Goal: Task Accomplishment & Management: Use online tool/utility

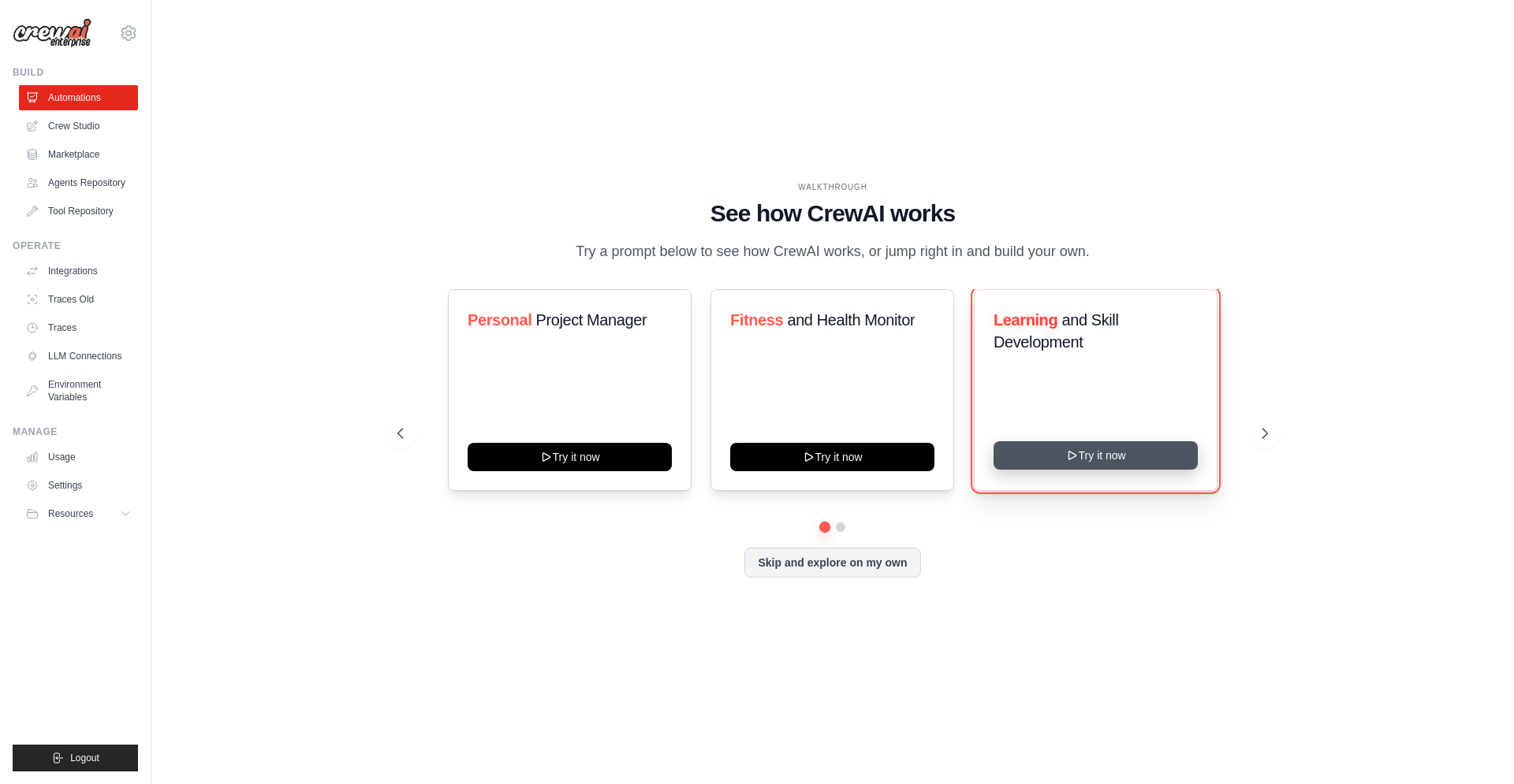
click at [1154, 470] on button "Try it now" at bounding box center [1095, 455] width 204 height 28
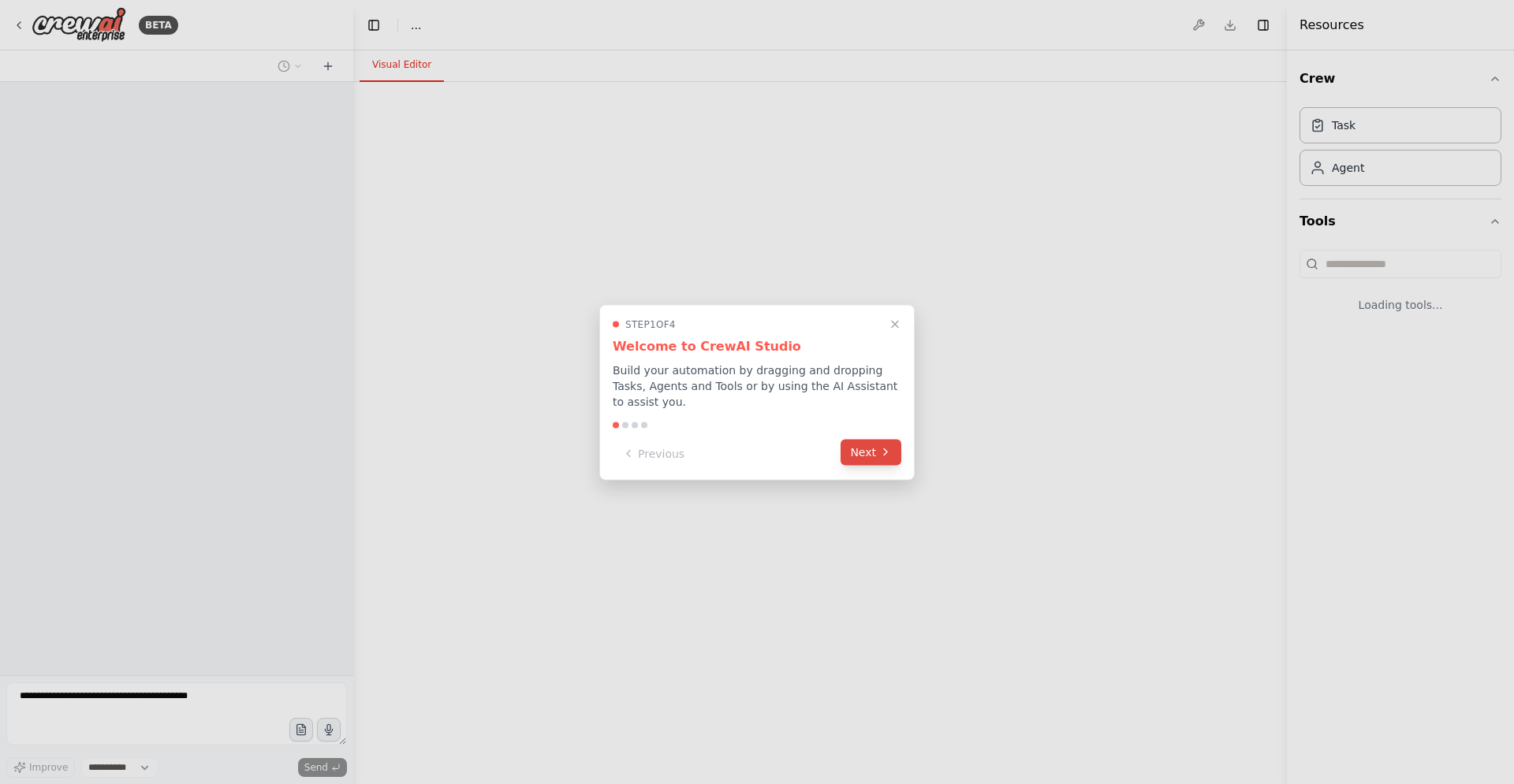
click at [872, 451] on button "Next" at bounding box center [871, 451] width 61 height 26
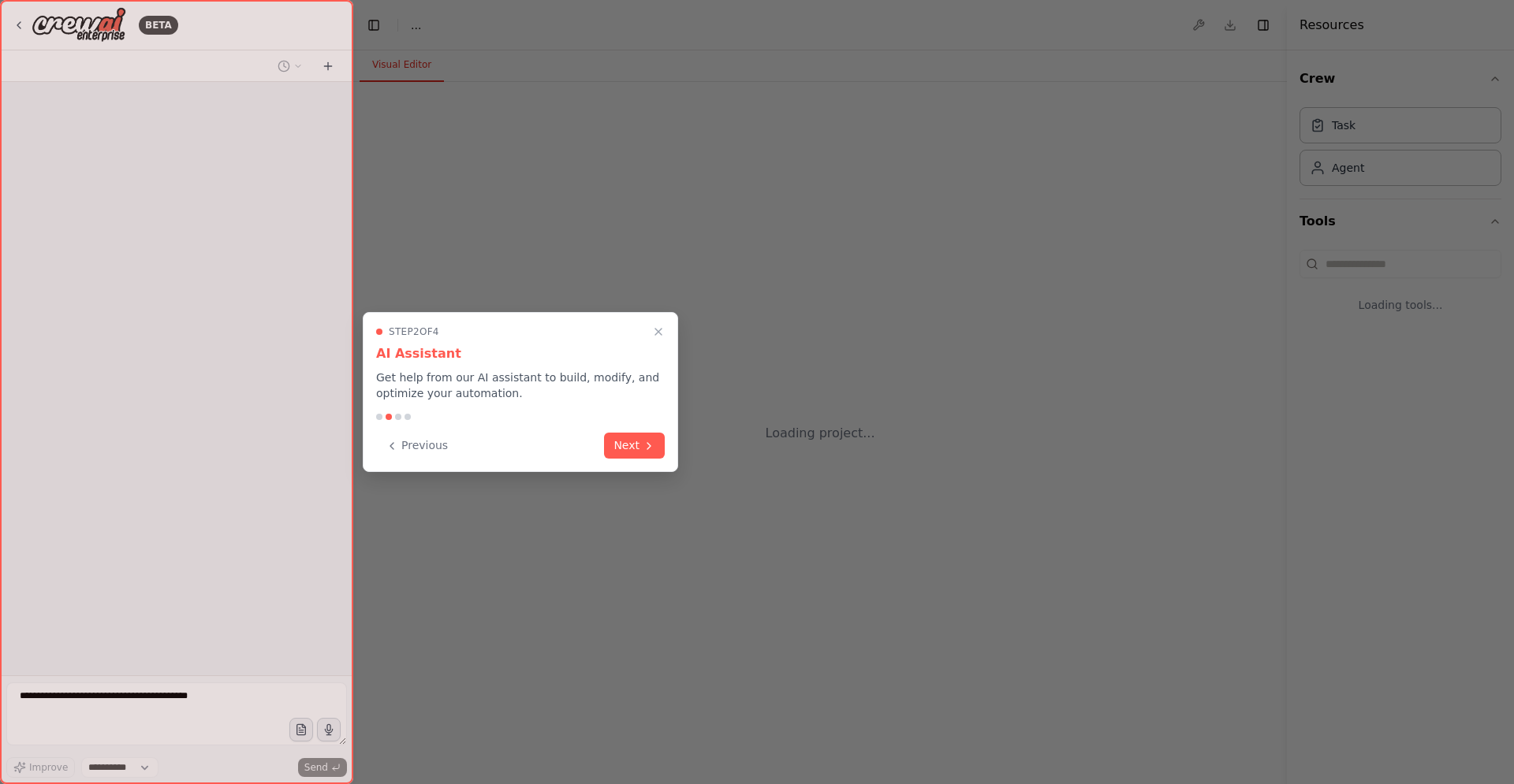
select select "****"
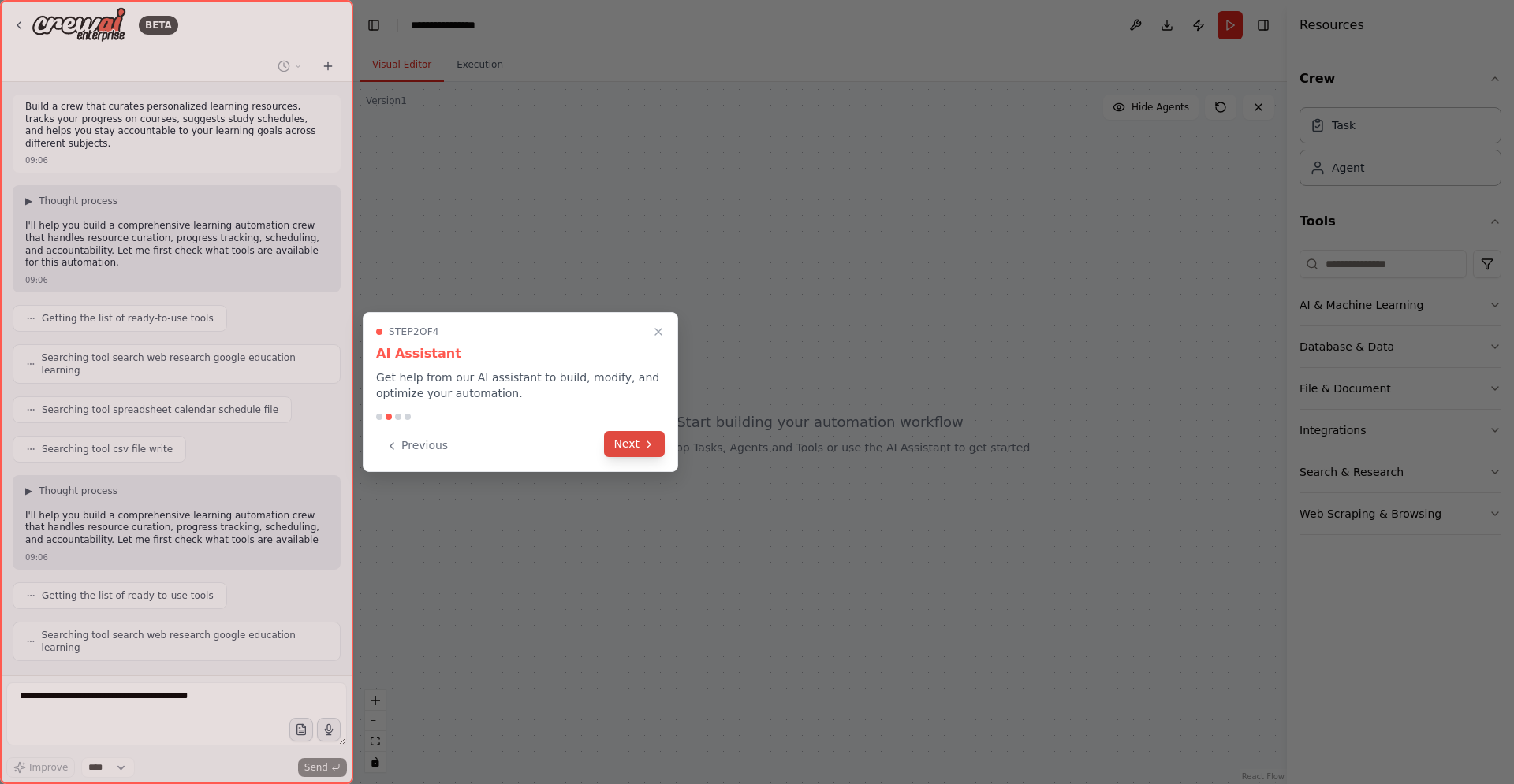
scroll to position [11, 0]
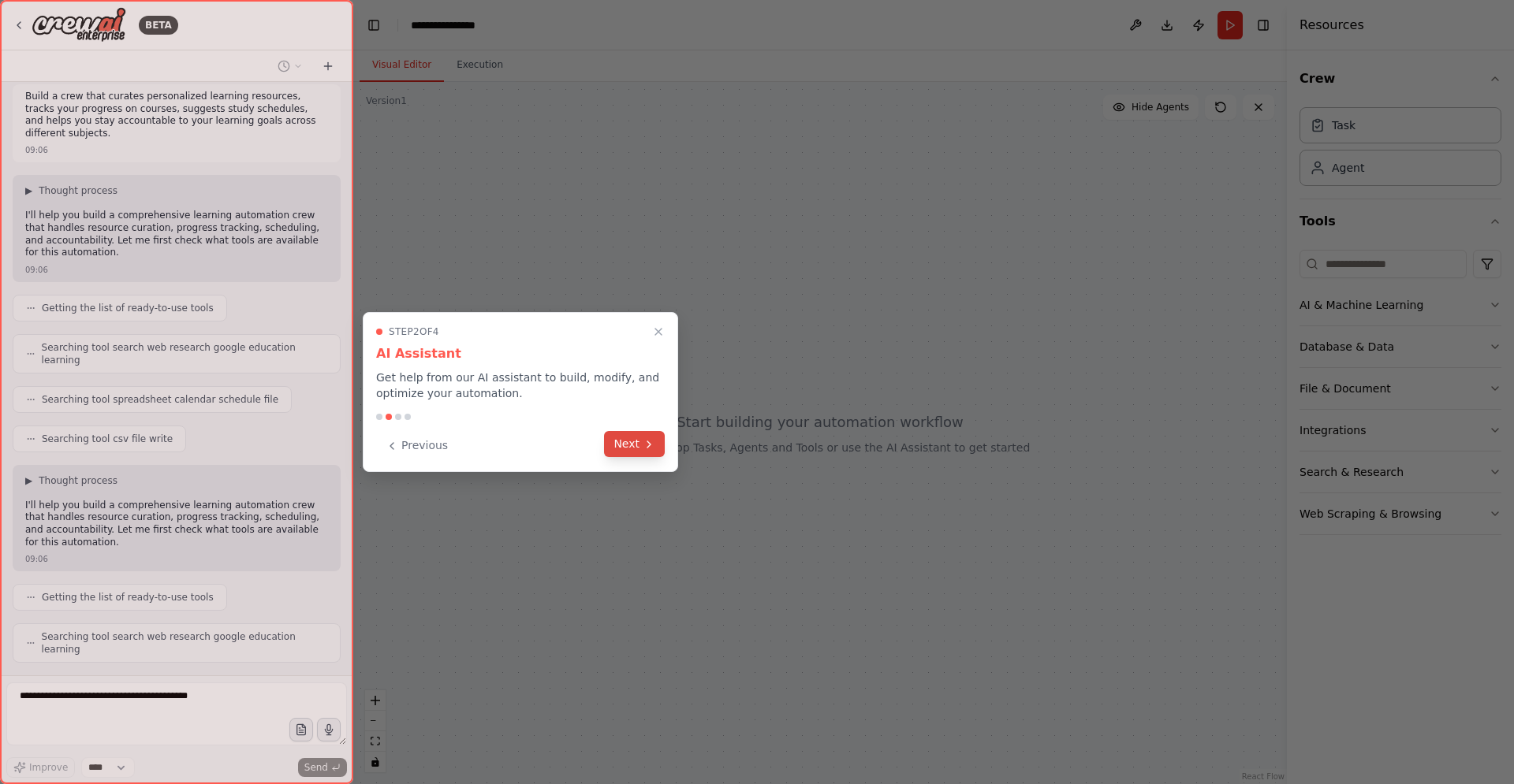
click at [614, 441] on button "Next" at bounding box center [634, 443] width 61 height 26
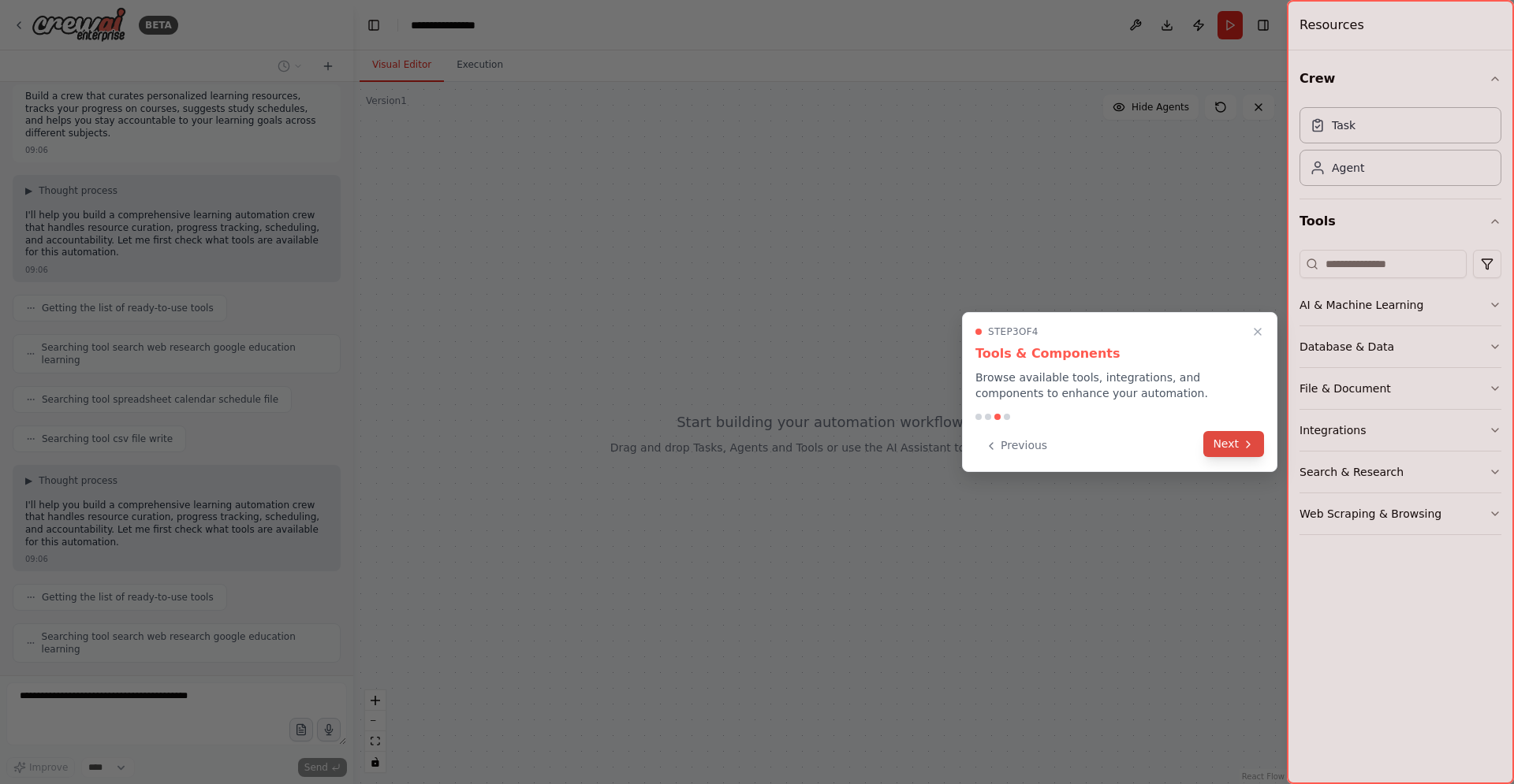
click at [1231, 448] on button "Next" at bounding box center [1234, 443] width 61 height 26
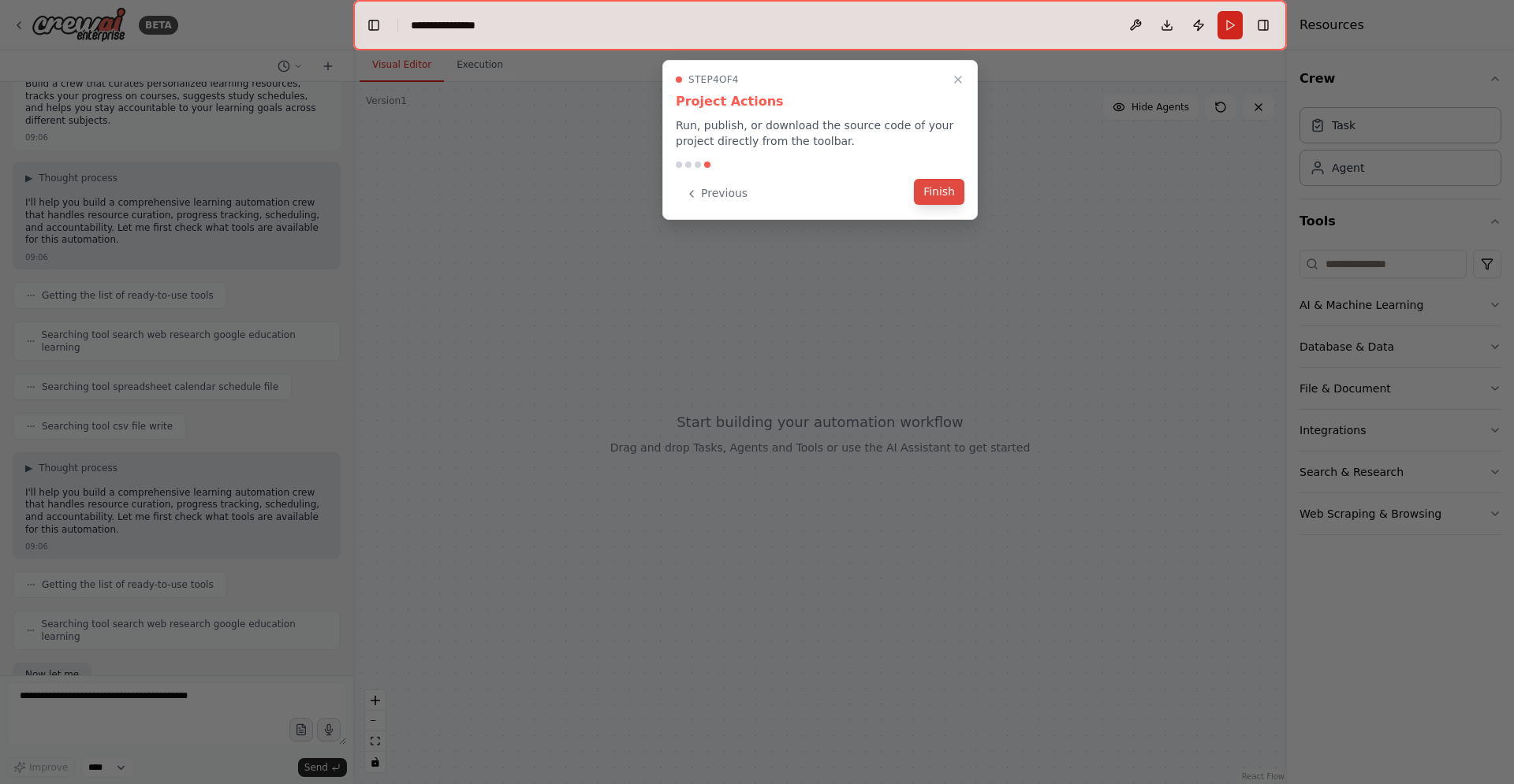
click at [923, 197] on button "Finish" at bounding box center [938, 191] width 50 height 26
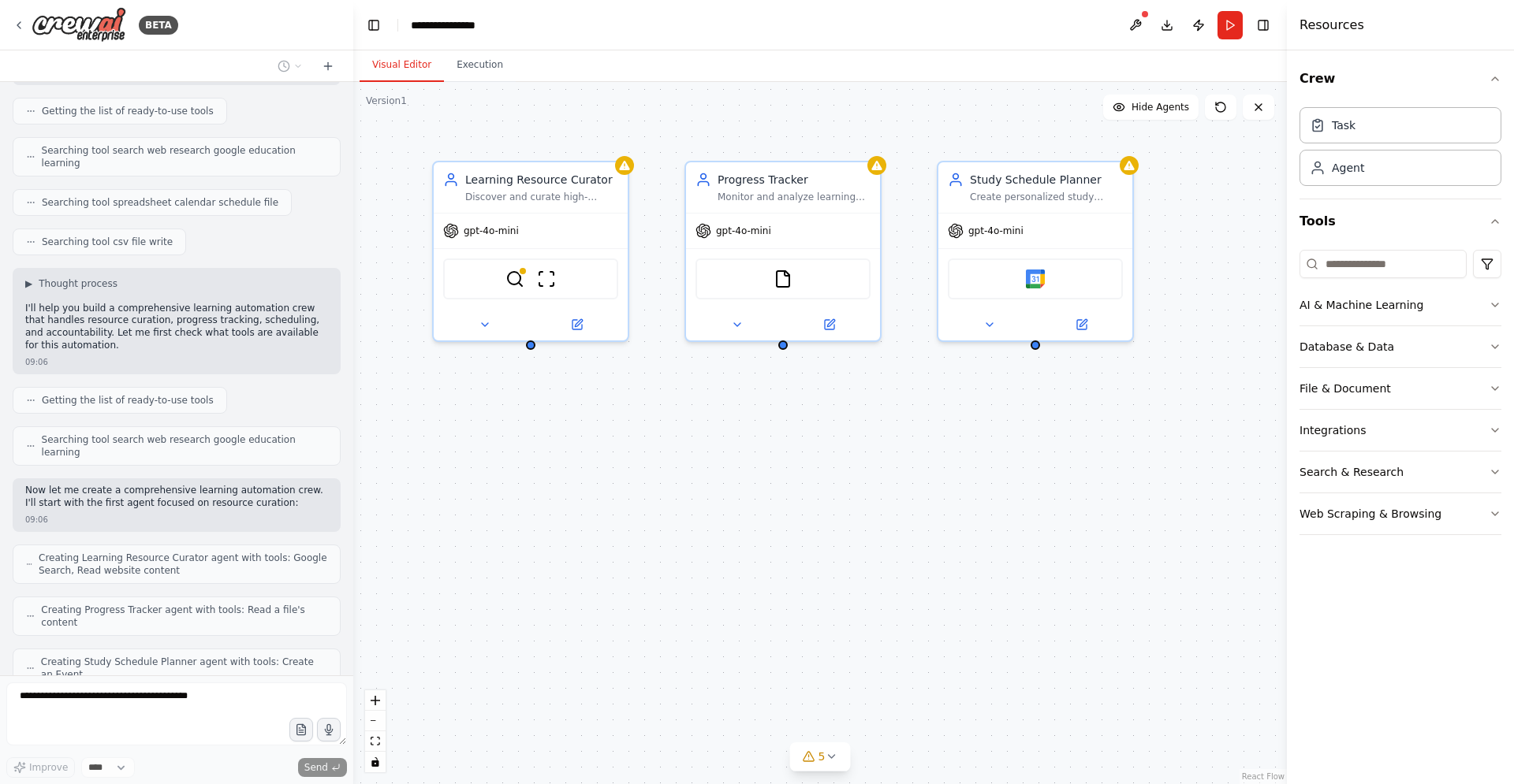
scroll to position [246, 0]
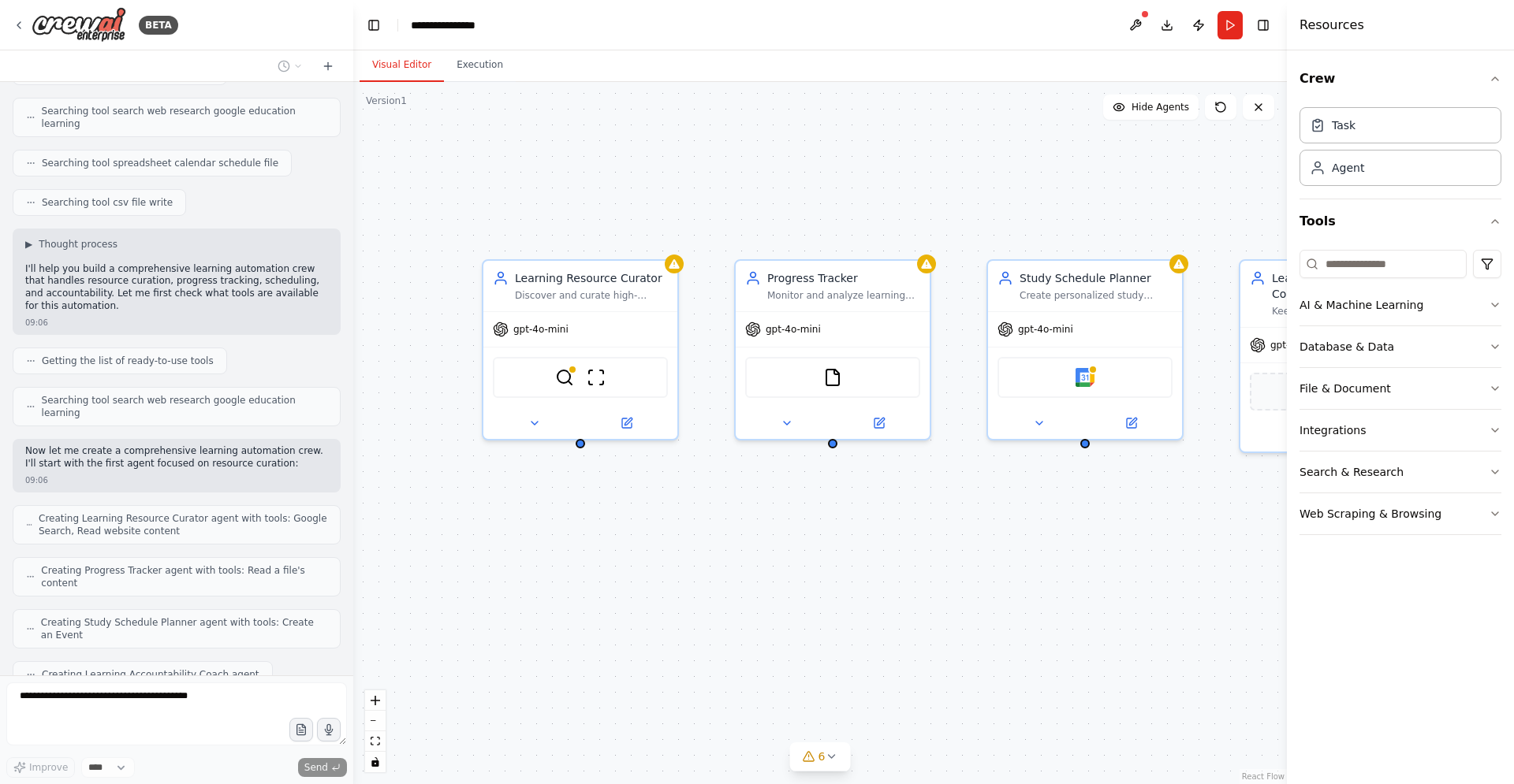
drag, startPoint x: 928, startPoint y: 553, endPoint x: 977, endPoint y: 652, distance: 110.5
click at [977, 652] on div "Learning Resource Curator Discover and curate high-quality, personalized learni…" at bounding box center [820, 433] width 934 height 702
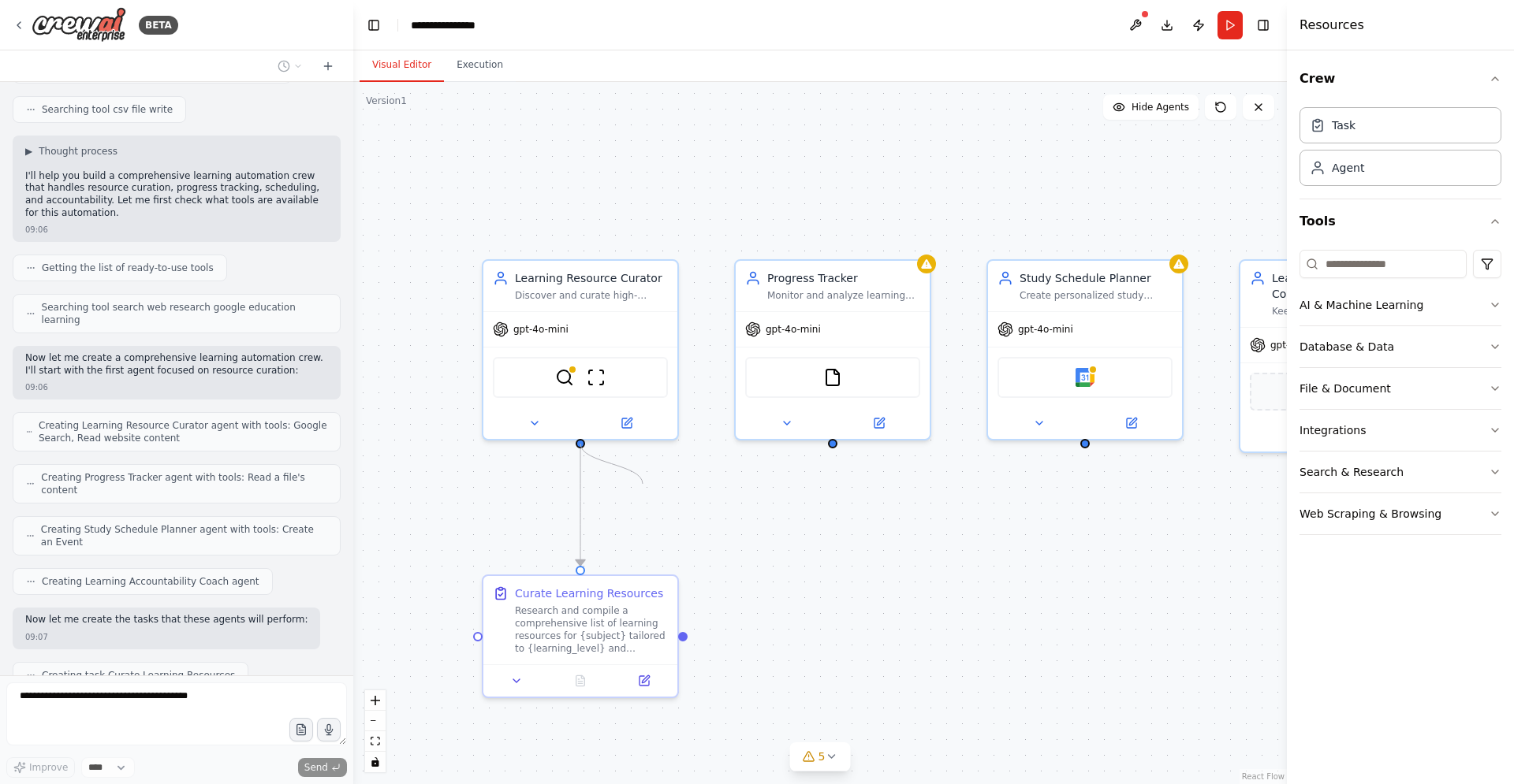
drag, startPoint x: 579, startPoint y: 444, endPoint x: 632, endPoint y: 477, distance: 62.4
click at [632, 477] on div ".deletable-edge-delete-btn { width: 20px; height: 20px; border: 0px solid #ffff…" at bounding box center [820, 433] width 934 height 702
click at [736, 586] on div ".deletable-edge-delete-btn { width: 20px; height: 20px; border: 0px solid #ffff…" at bounding box center [820, 433] width 934 height 702
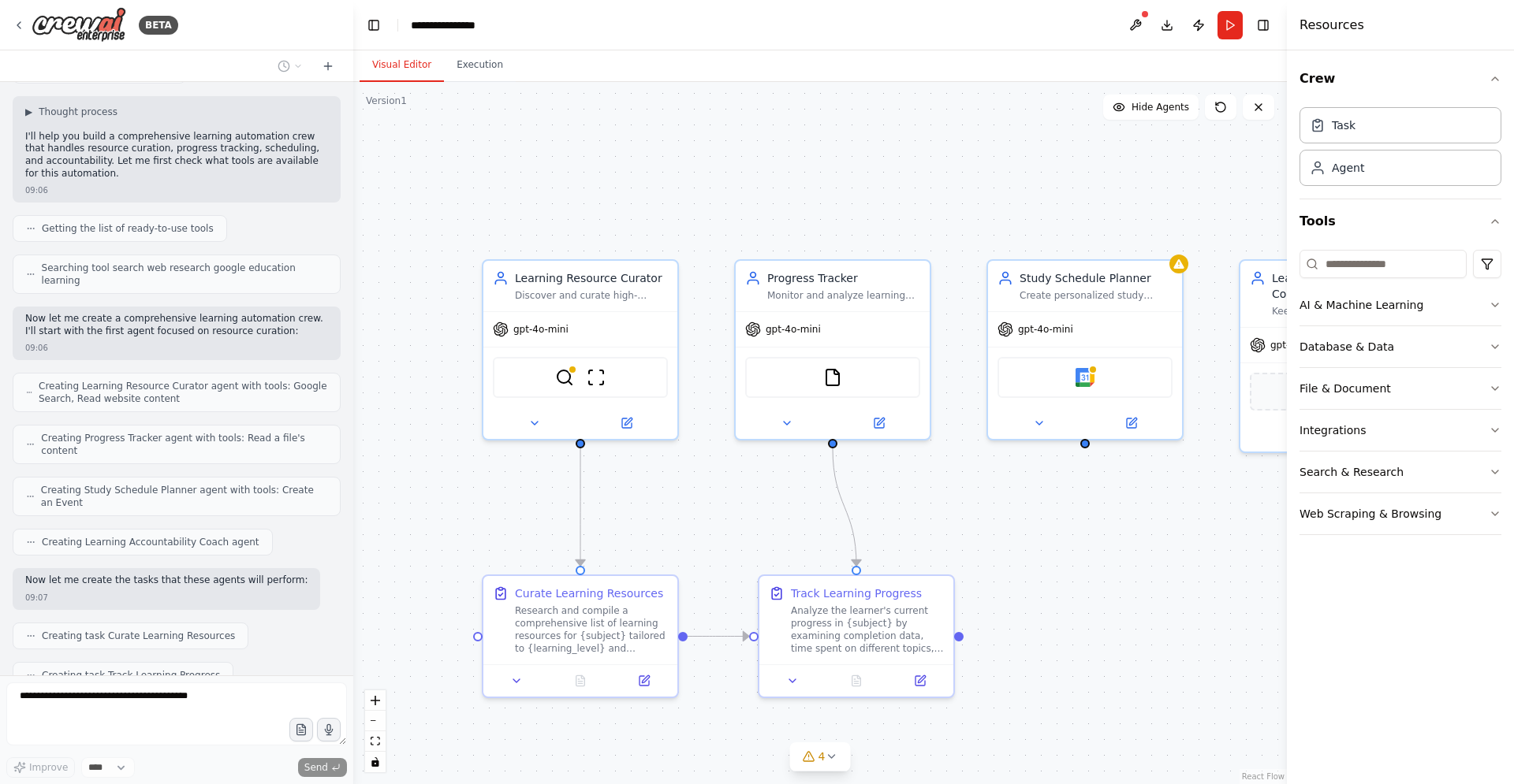
scroll to position [418, 0]
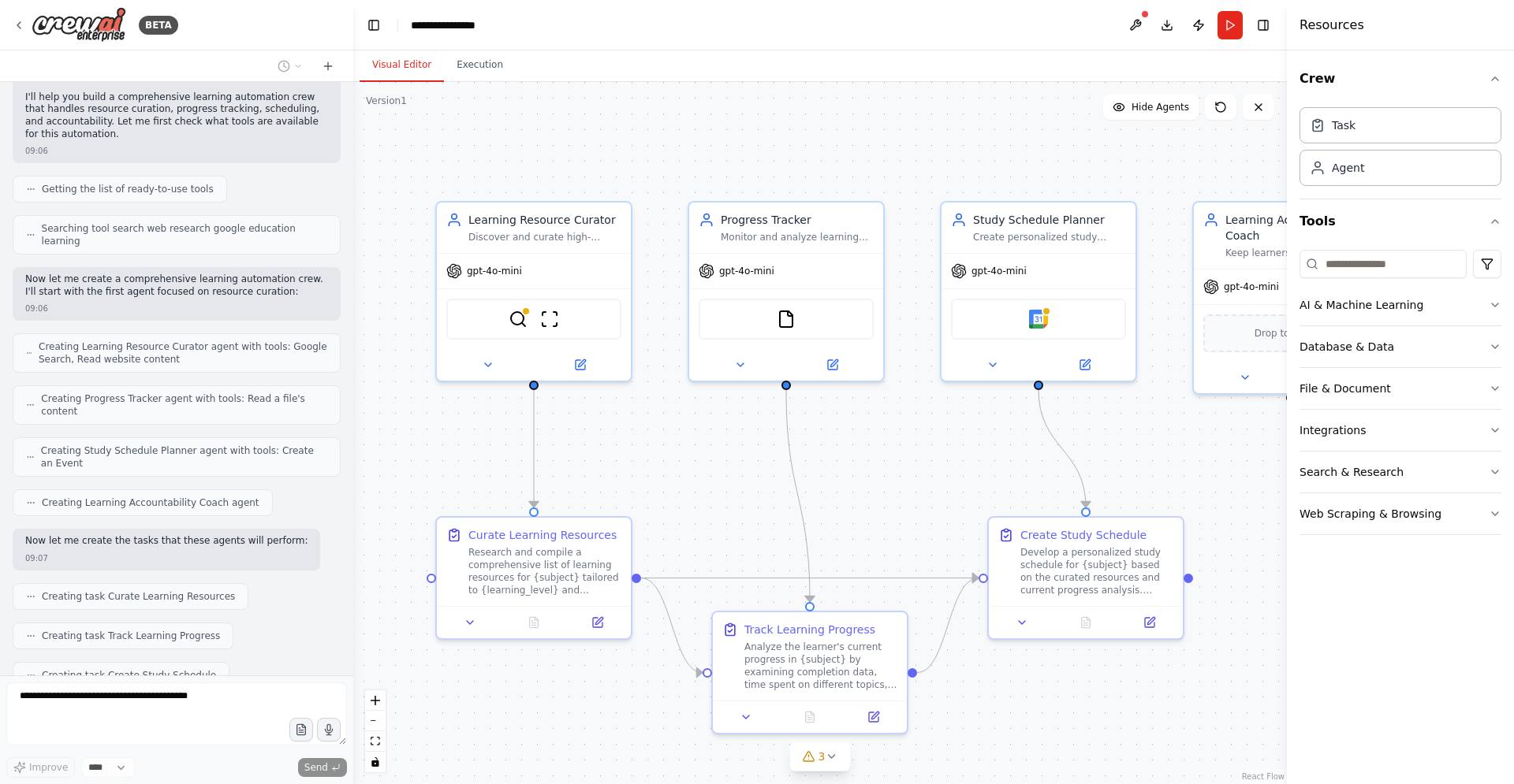
drag, startPoint x: 801, startPoint y: 538, endPoint x: 754, endPoint y: 479, distance: 75.4
click at [754, 479] on div ".deletable-edge-delete-btn { width: 20px; height: 20px; border: 0px solid #ffff…" at bounding box center [820, 433] width 934 height 702
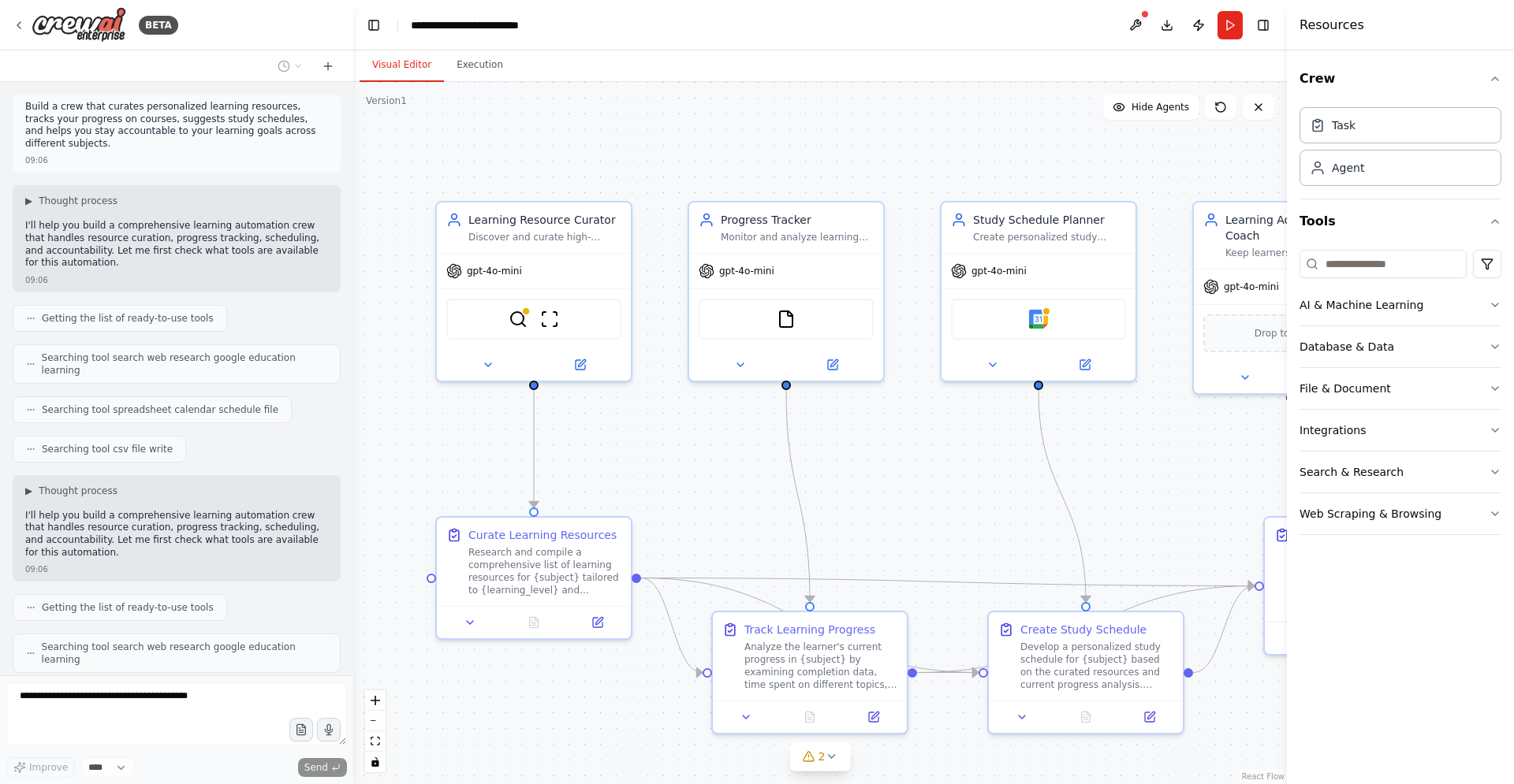
scroll to position [645, 0]
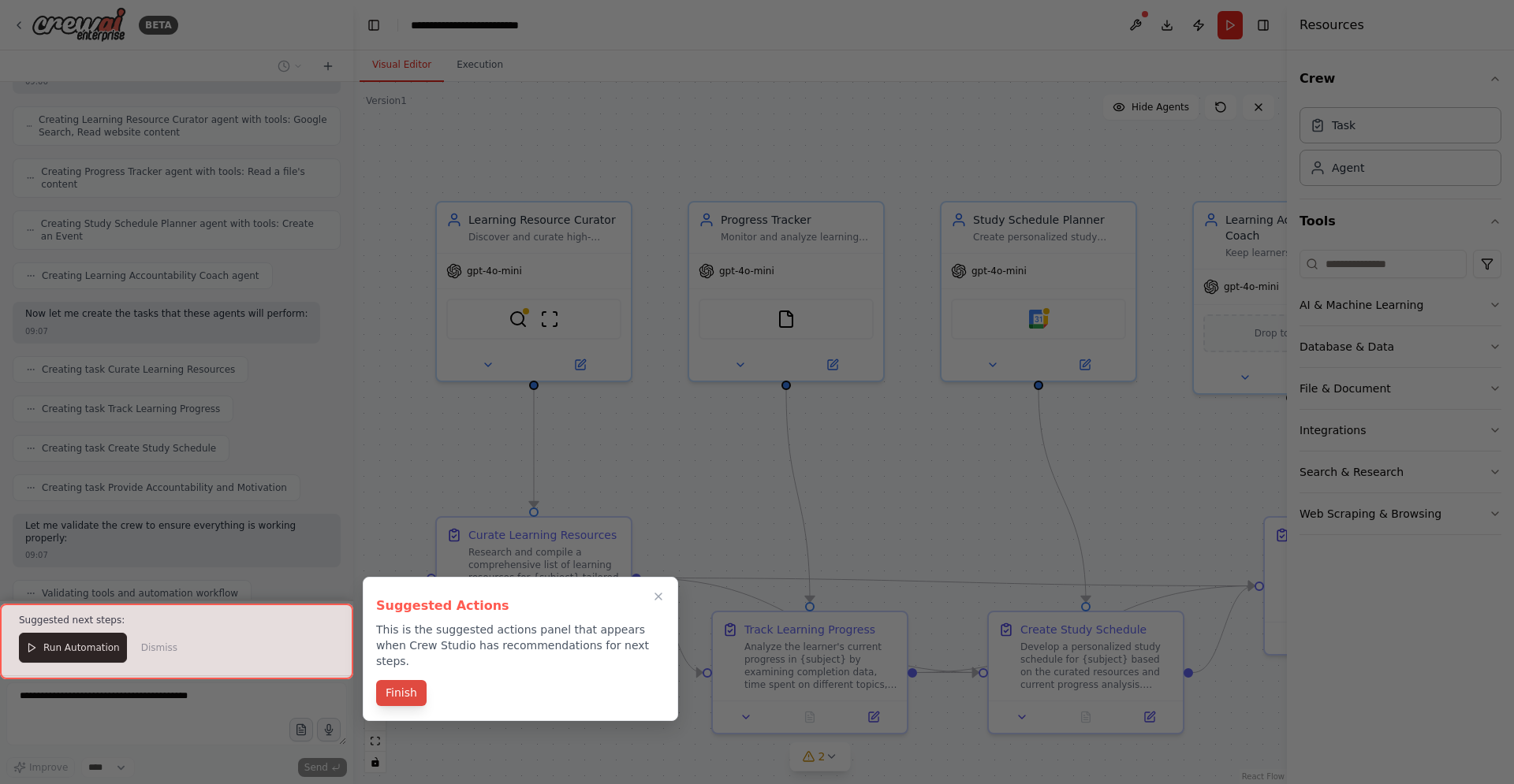
click at [412, 680] on button "Finish" at bounding box center [401, 693] width 50 height 26
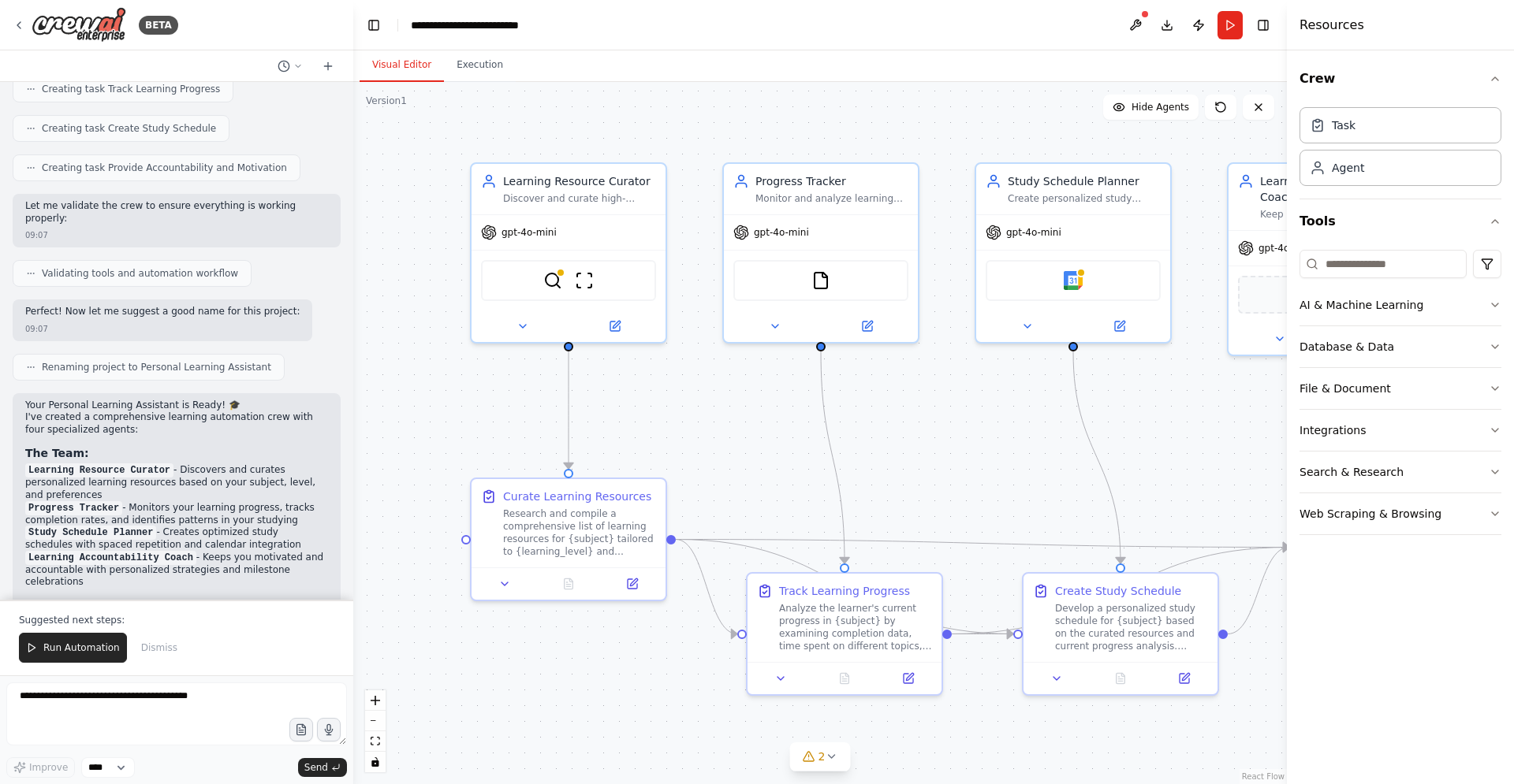
drag, startPoint x: 1115, startPoint y: 495, endPoint x: 1150, endPoint y: 456, distance: 52.4
click at [1150, 456] on div ".deletable-edge-delete-btn { width: 20px; height: 20px; border: 0px solid #ffff…" at bounding box center [820, 433] width 934 height 702
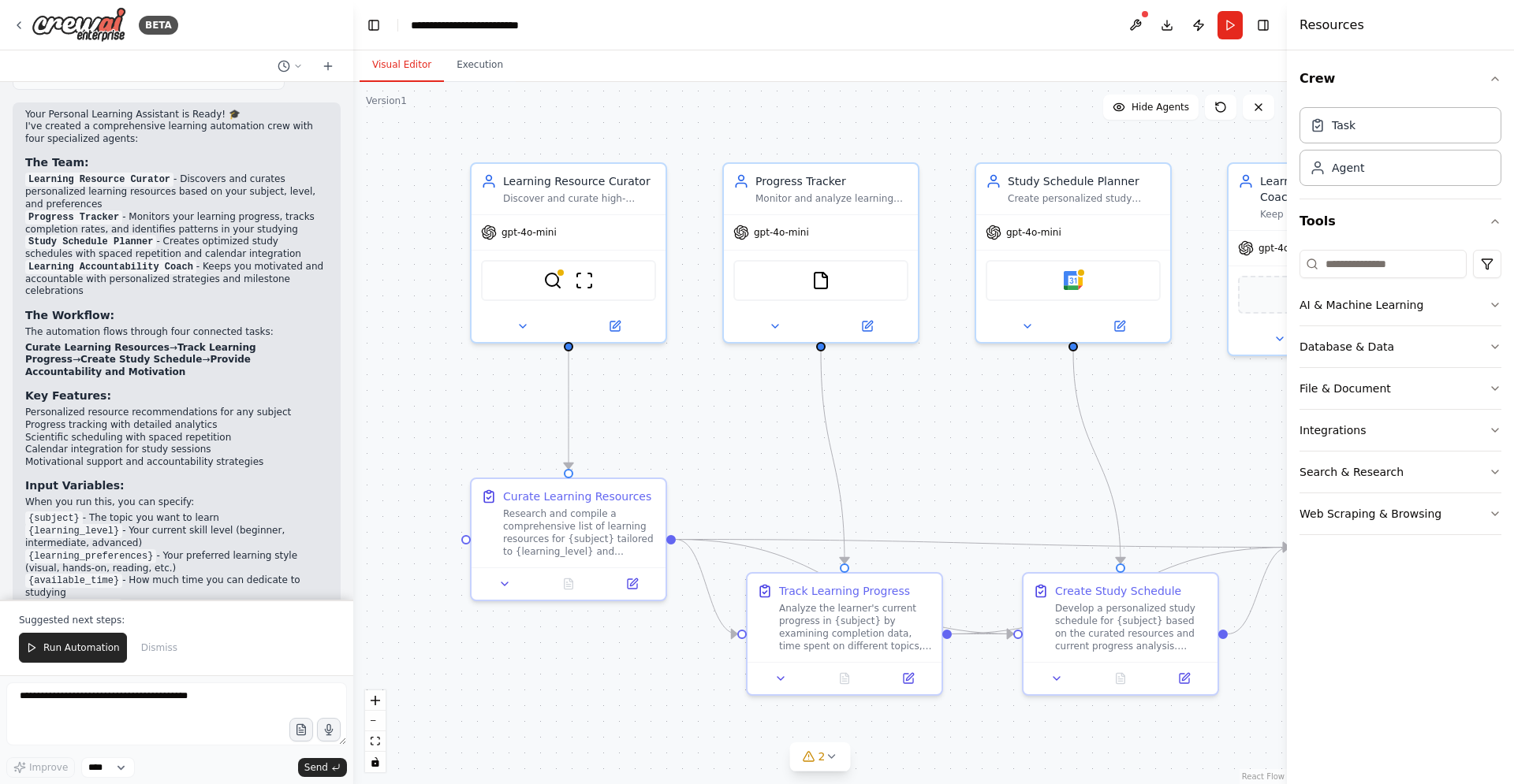
scroll to position [1272, 0]
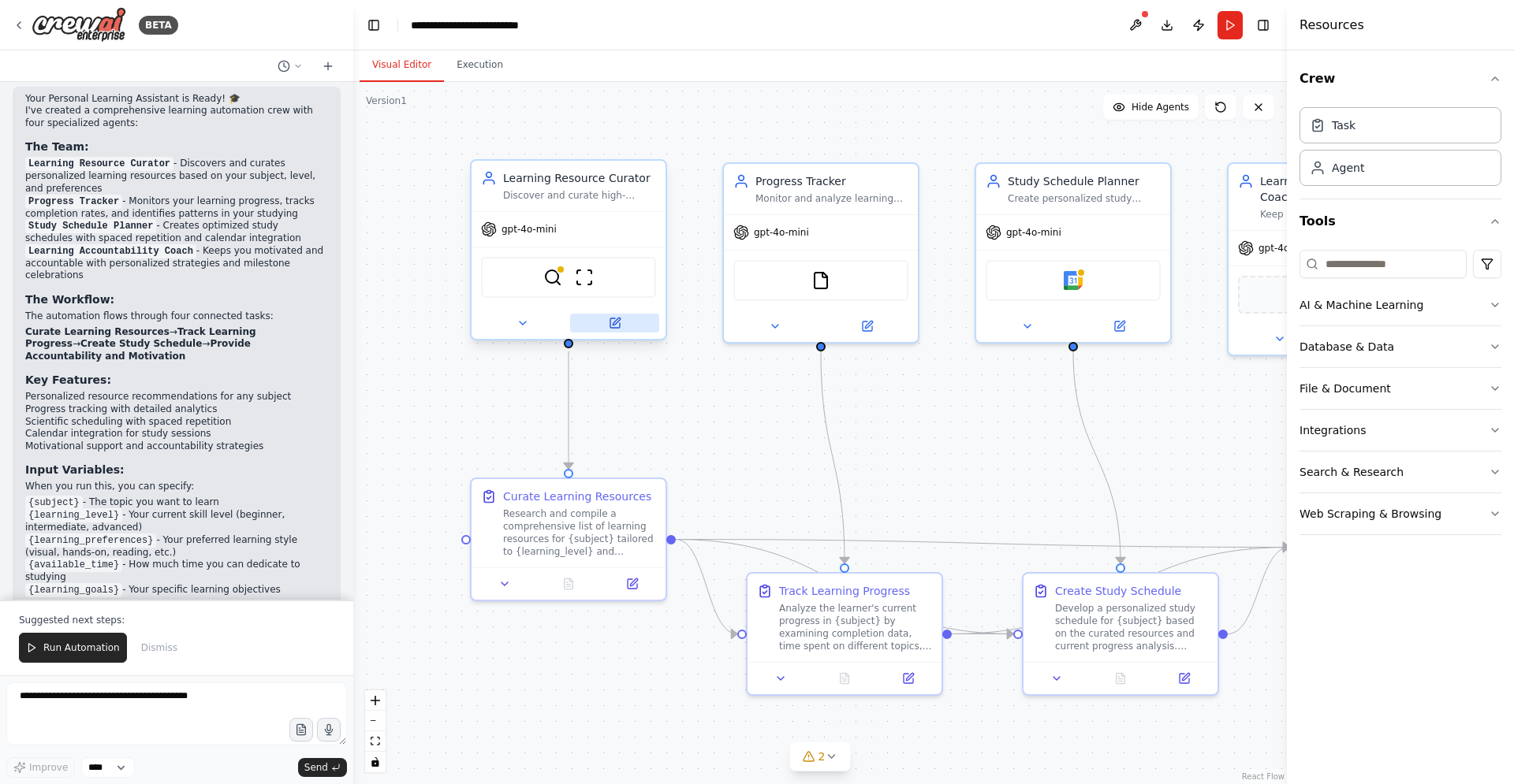
click at [619, 321] on icon at bounding box center [615, 320] width 7 height 7
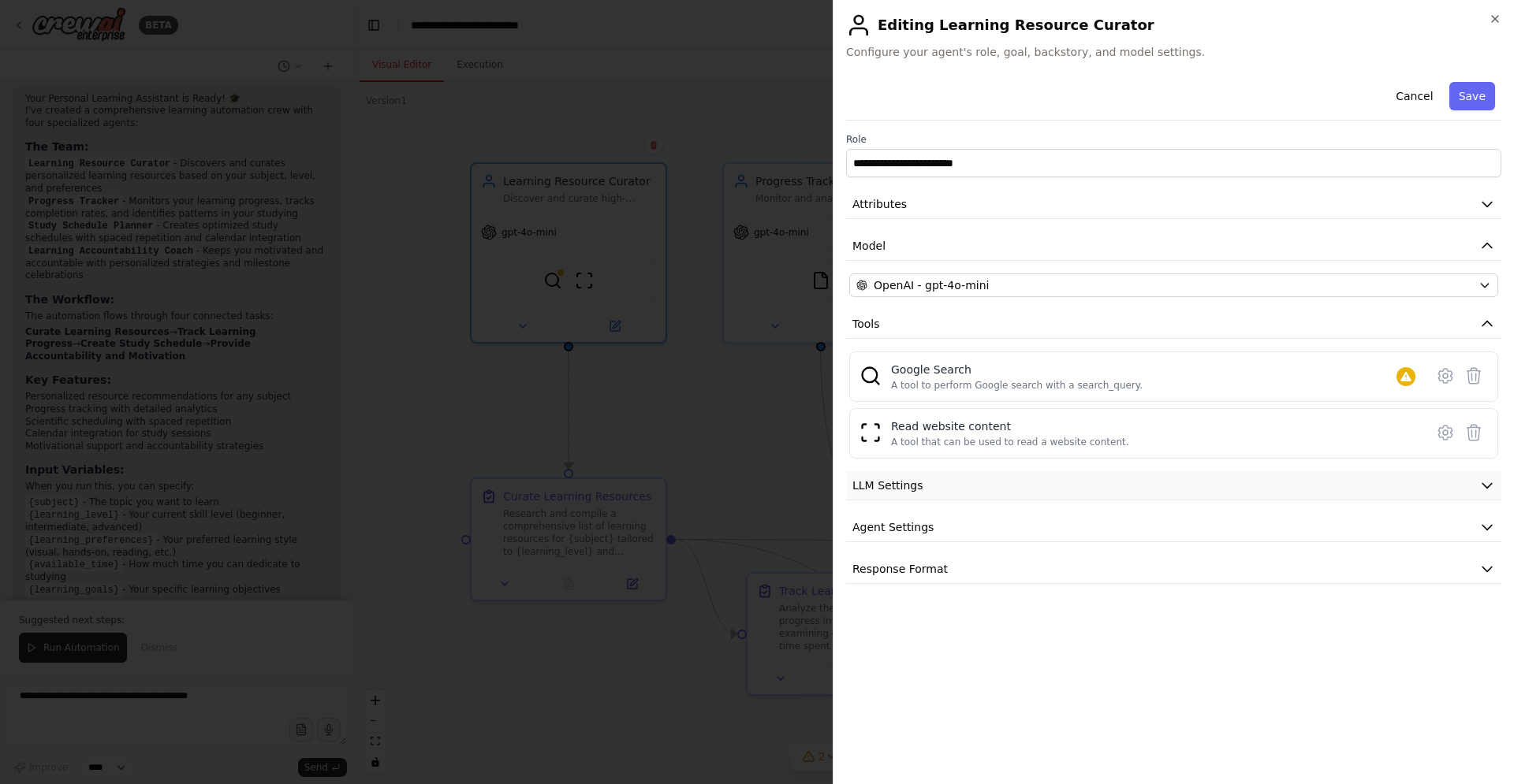
click at [1162, 488] on button "LLM Settings" at bounding box center [1173, 486] width 655 height 29
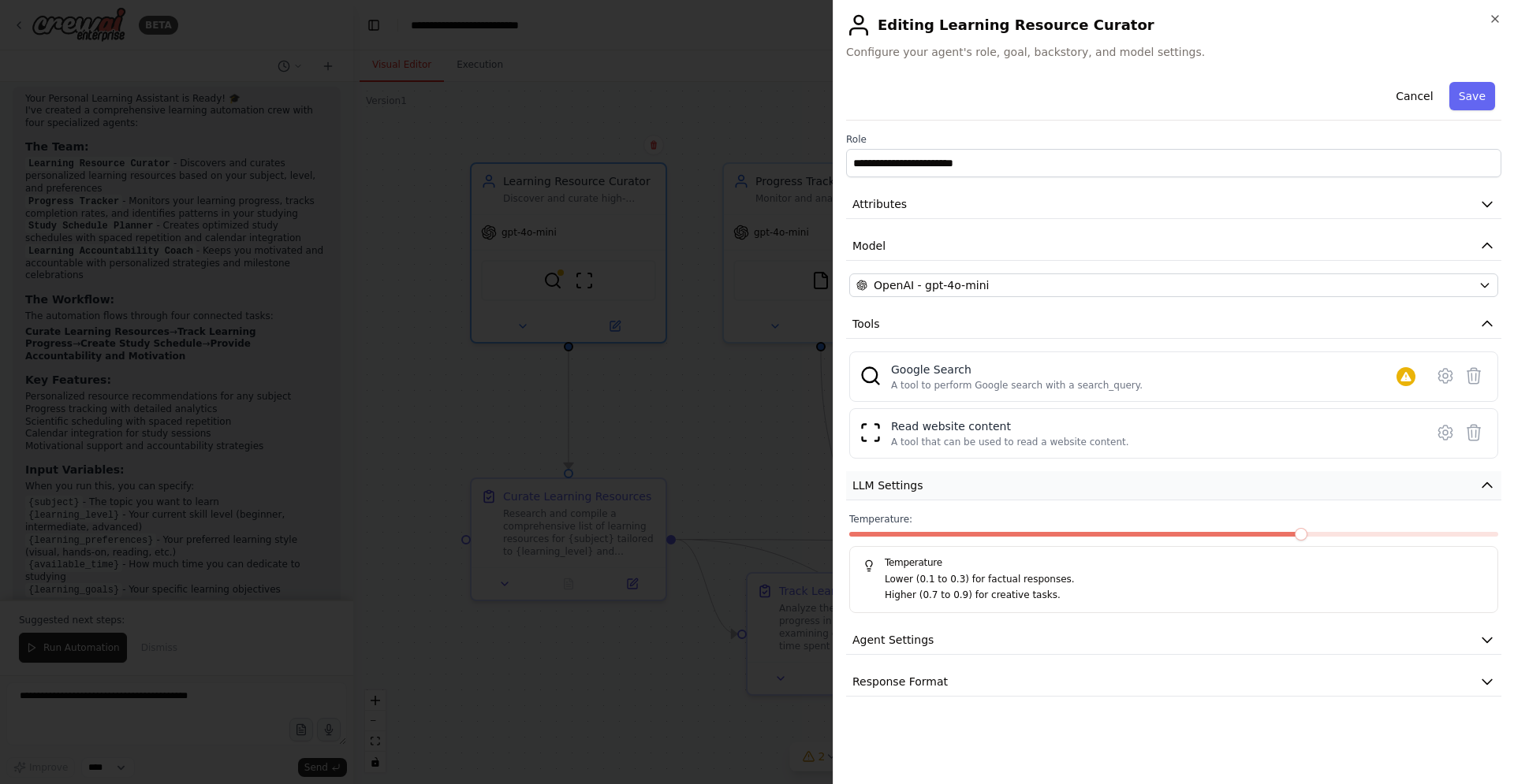
click at [1162, 489] on button "LLM Settings" at bounding box center [1173, 486] width 655 height 29
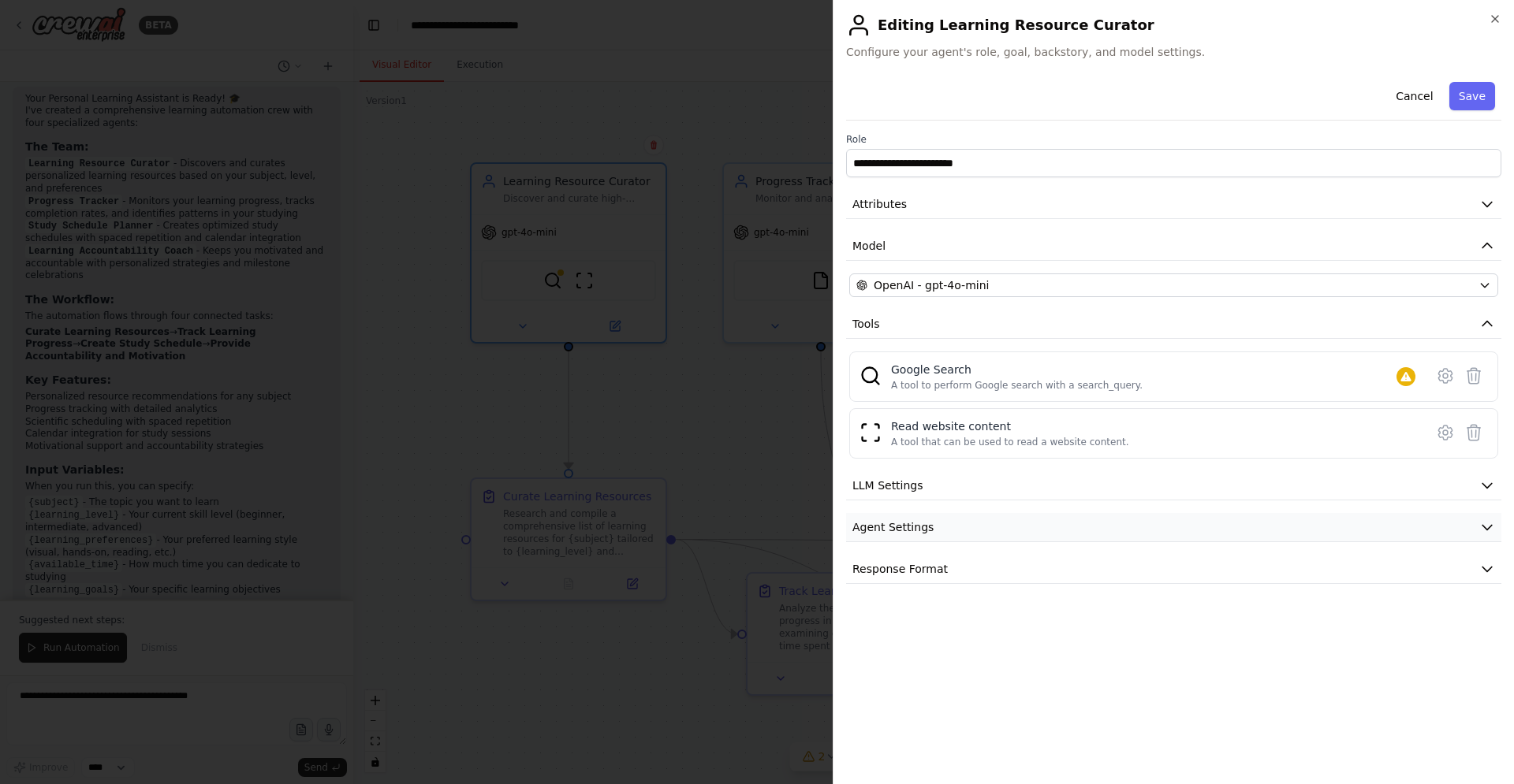
click at [1116, 527] on button "Agent Settings" at bounding box center [1173, 528] width 655 height 29
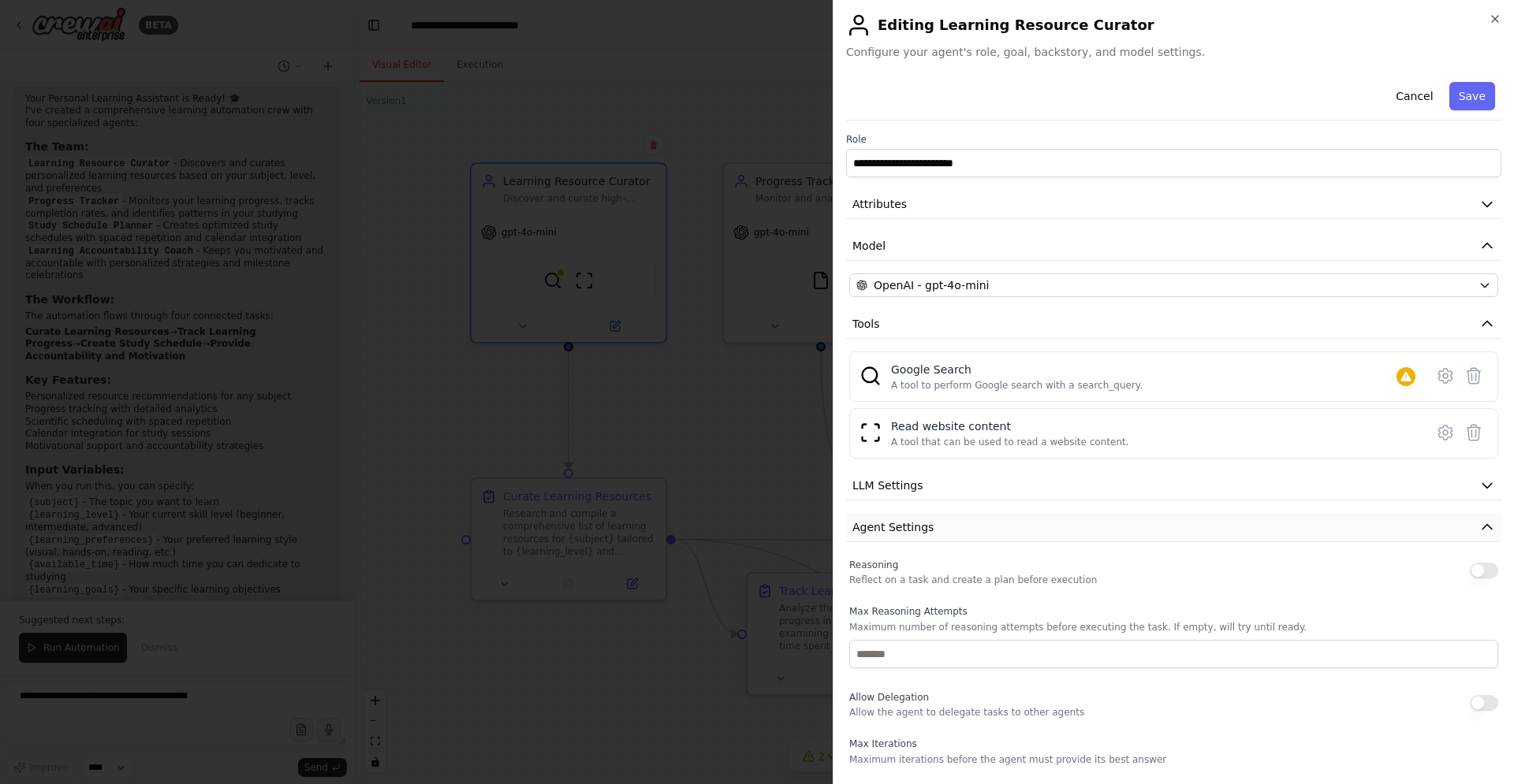
scroll to position [247, 0]
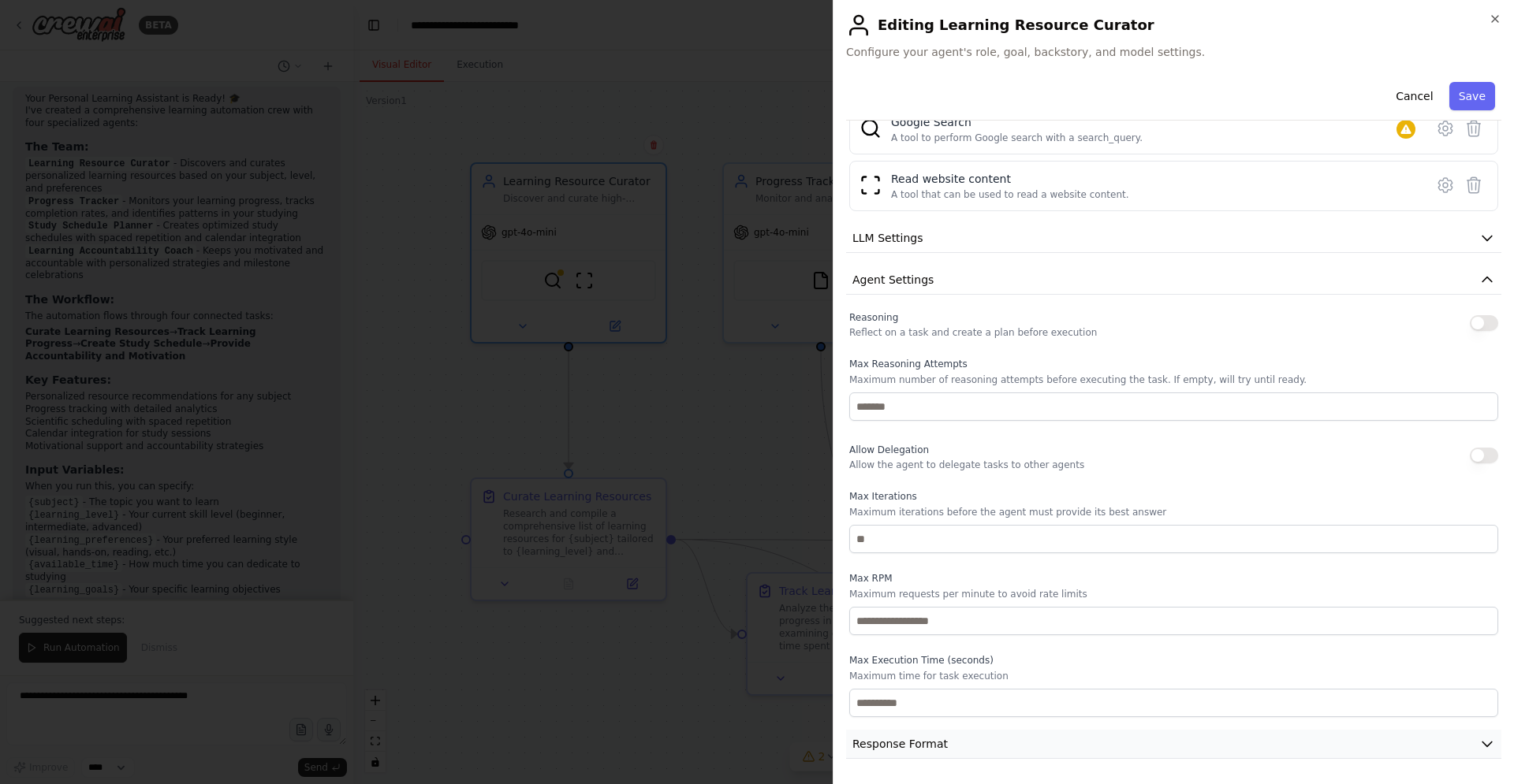
click at [972, 750] on button "Response Format" at bounding box center [1173, 744] width 655 height 29
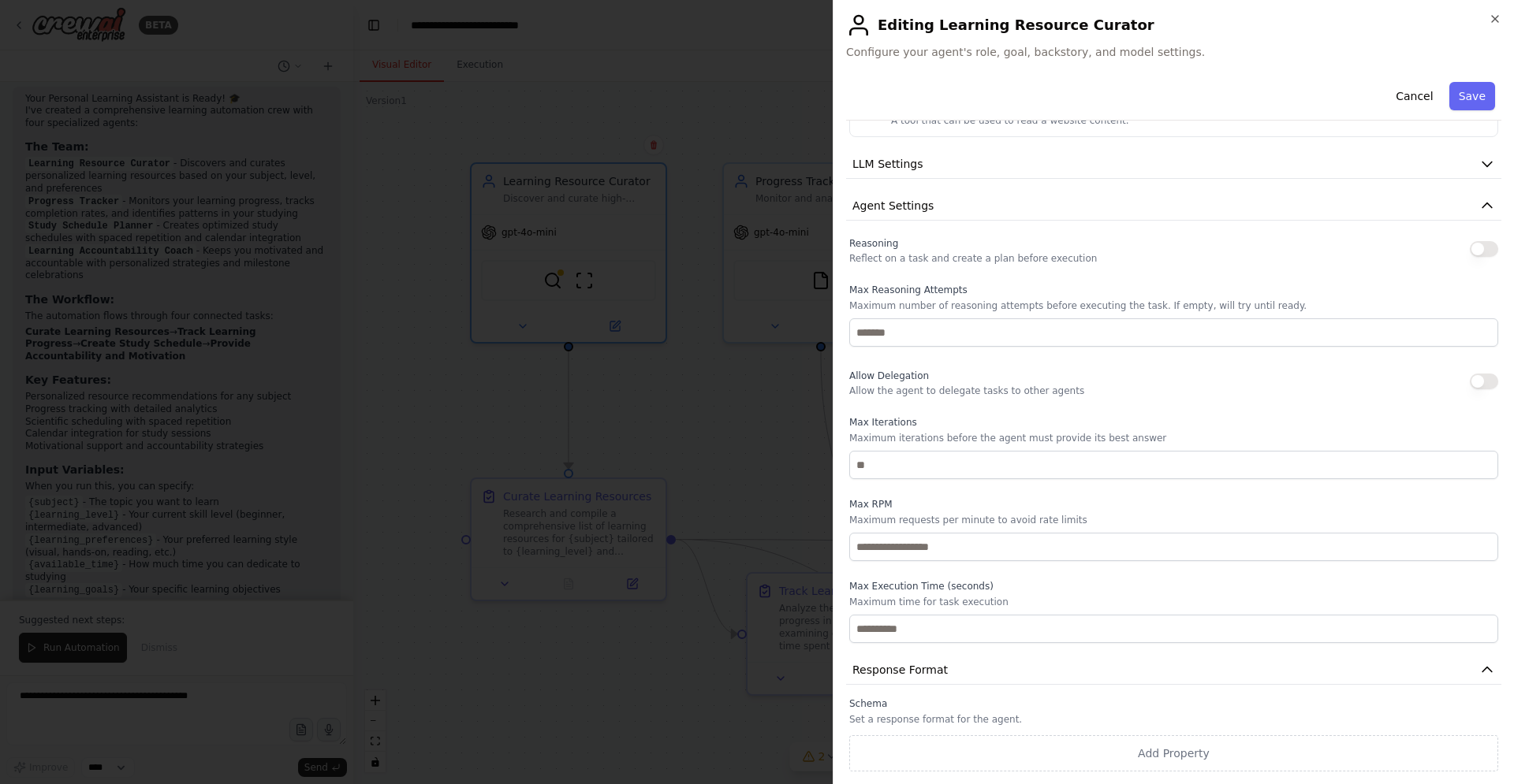
scroll to position [0, 0]
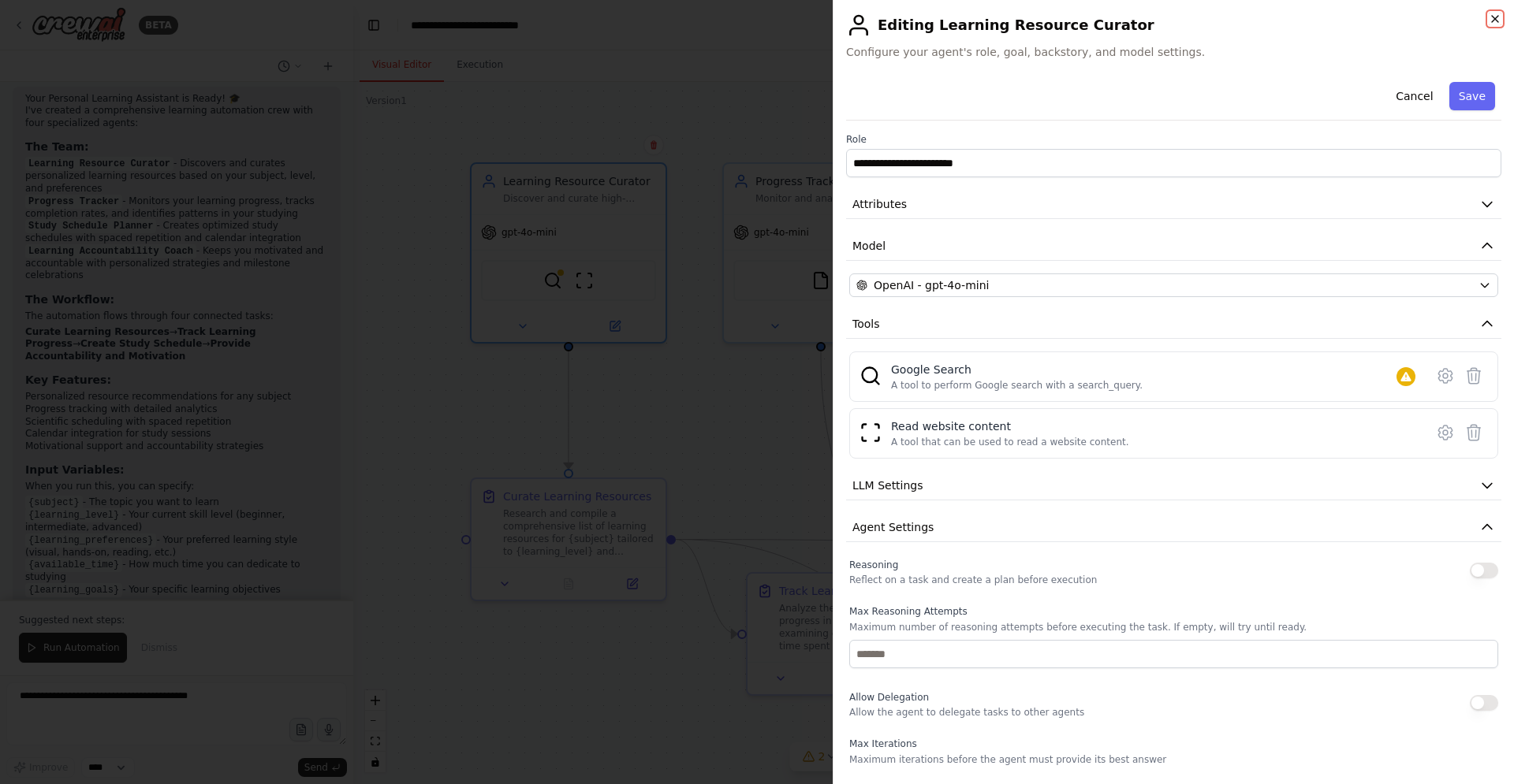
click at [1494, 18] on icon "button" at bounding box center [1495, 18] width 6 height 6
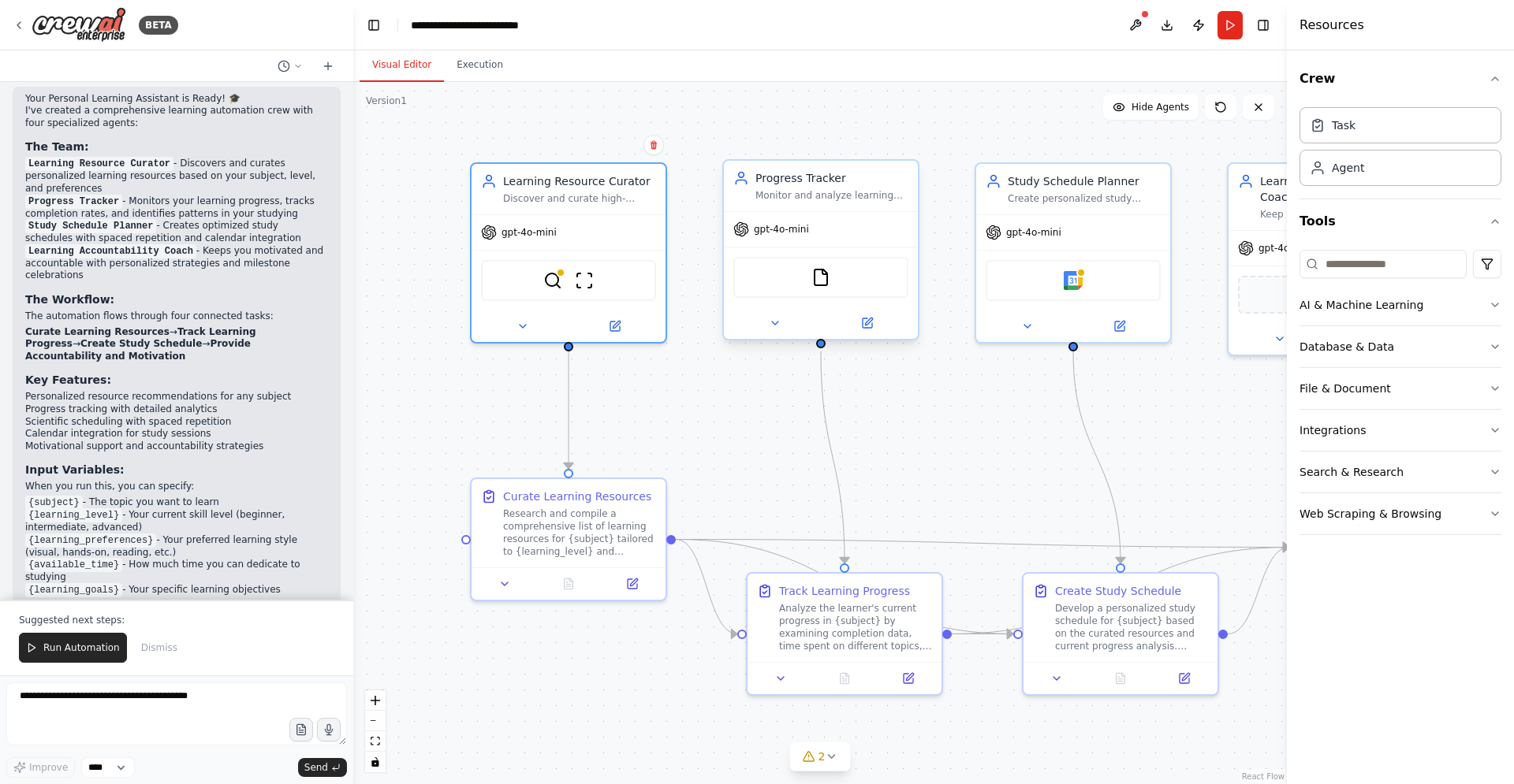
scroll to position [1272, 0]
click at [865, 324] on icon at bounding box center [868, 323] width 10 height 10
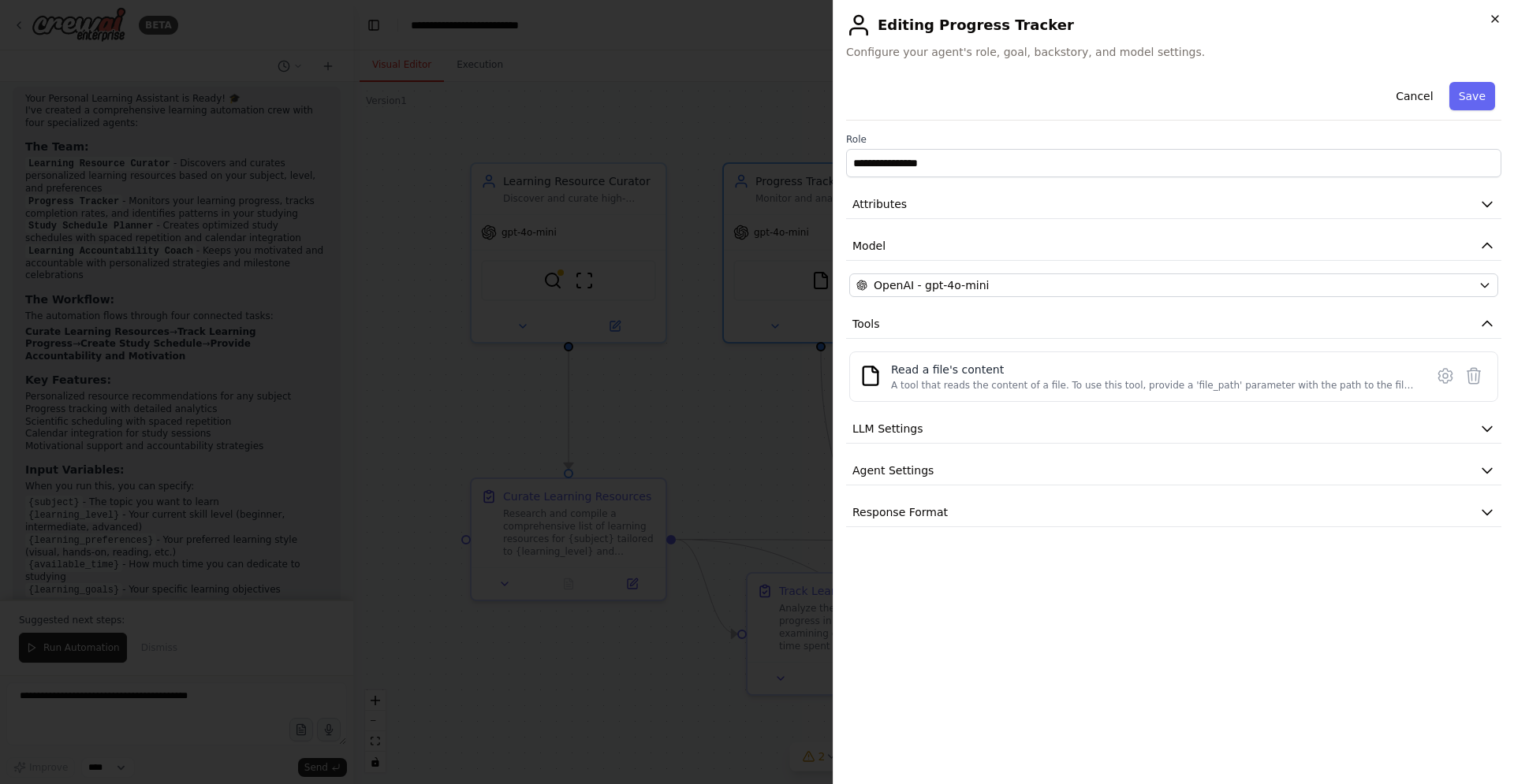
click at [1497, 15] on icon "button" at bounding box center [1495, 18] width 13 height 13
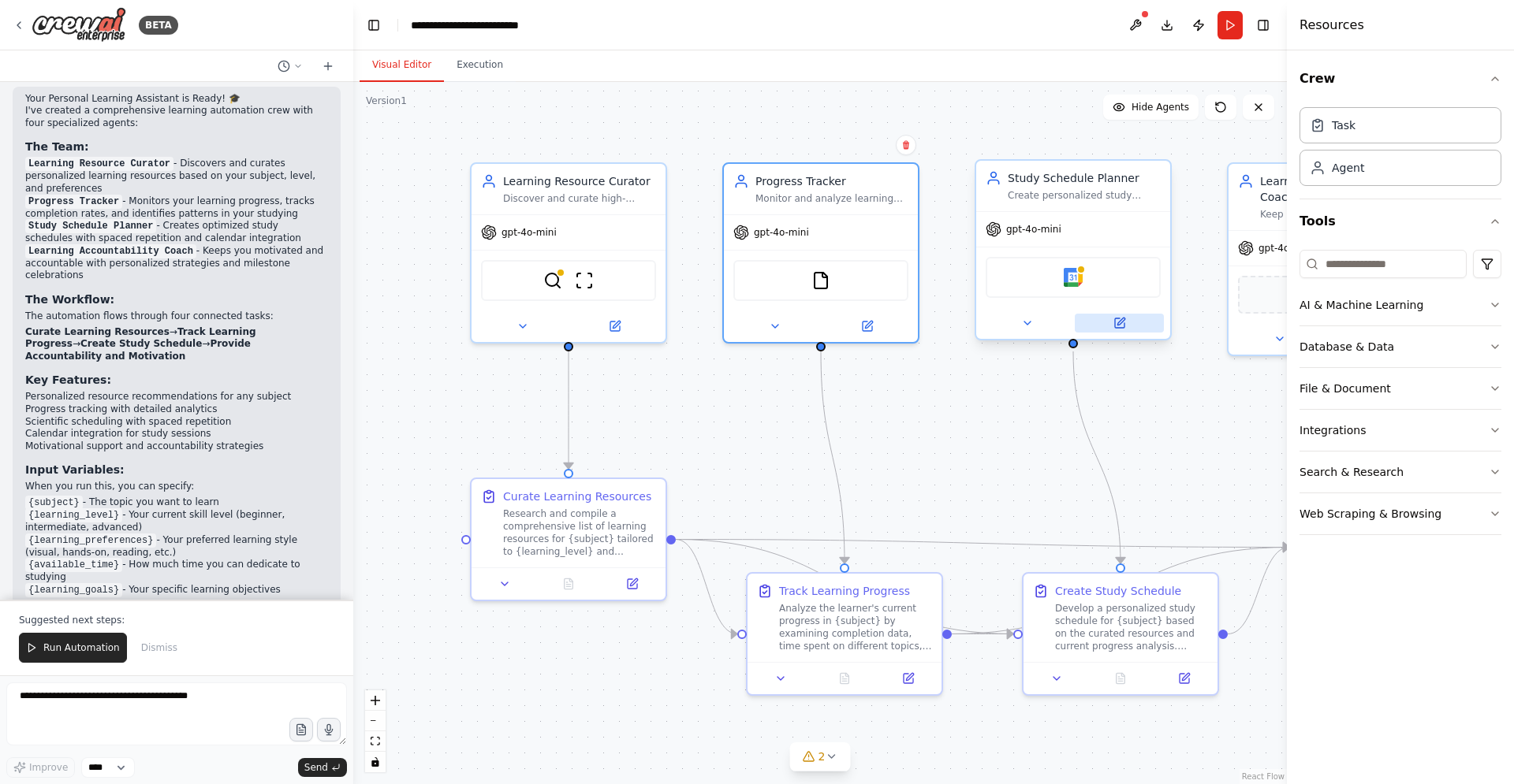
click at [1115, 320] on icon at bounding box center [1120, 323] width 10 height 10
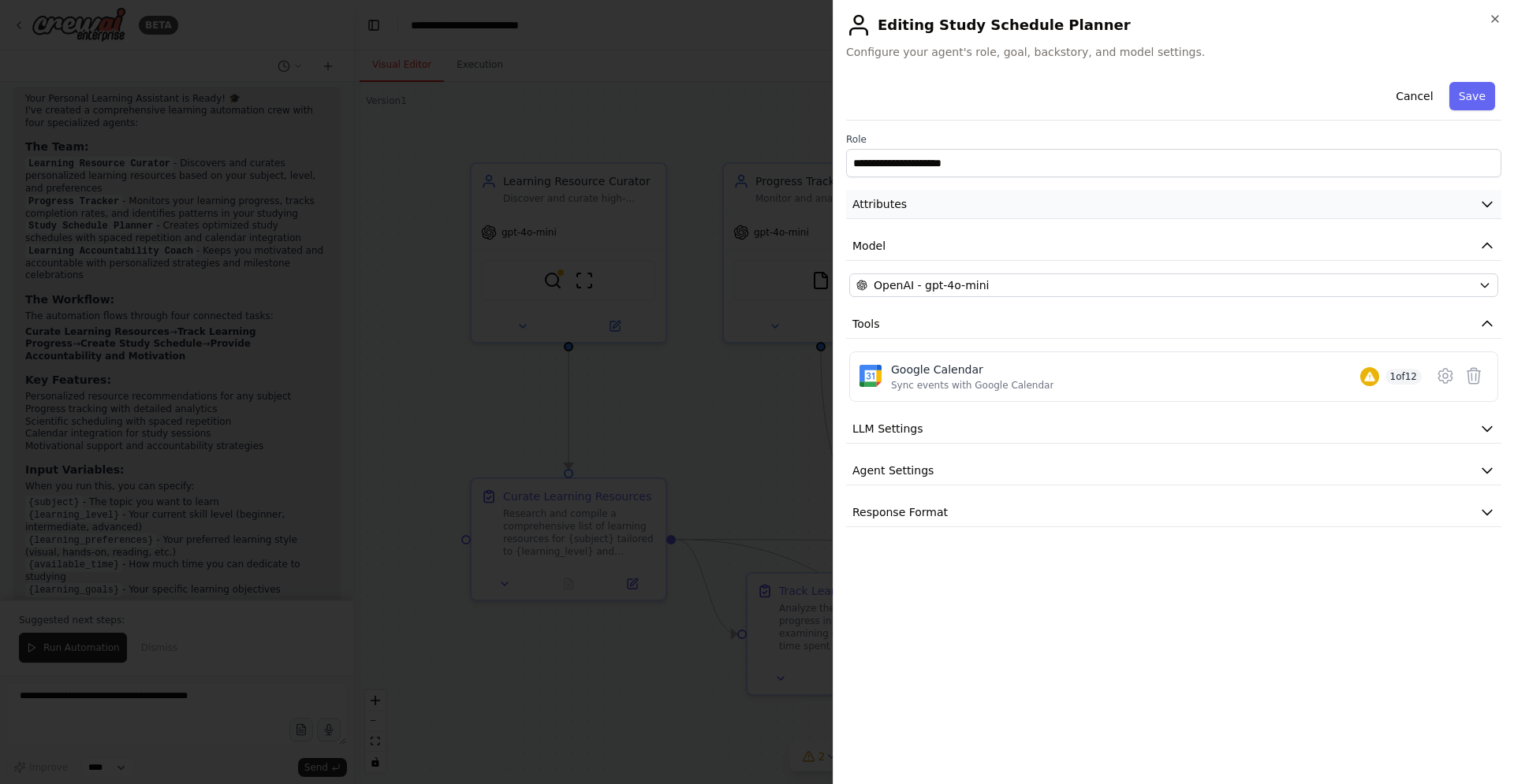
click at [1134, 207] on button "Attributes" at bounding box center [1173, 205] width 655 height 29
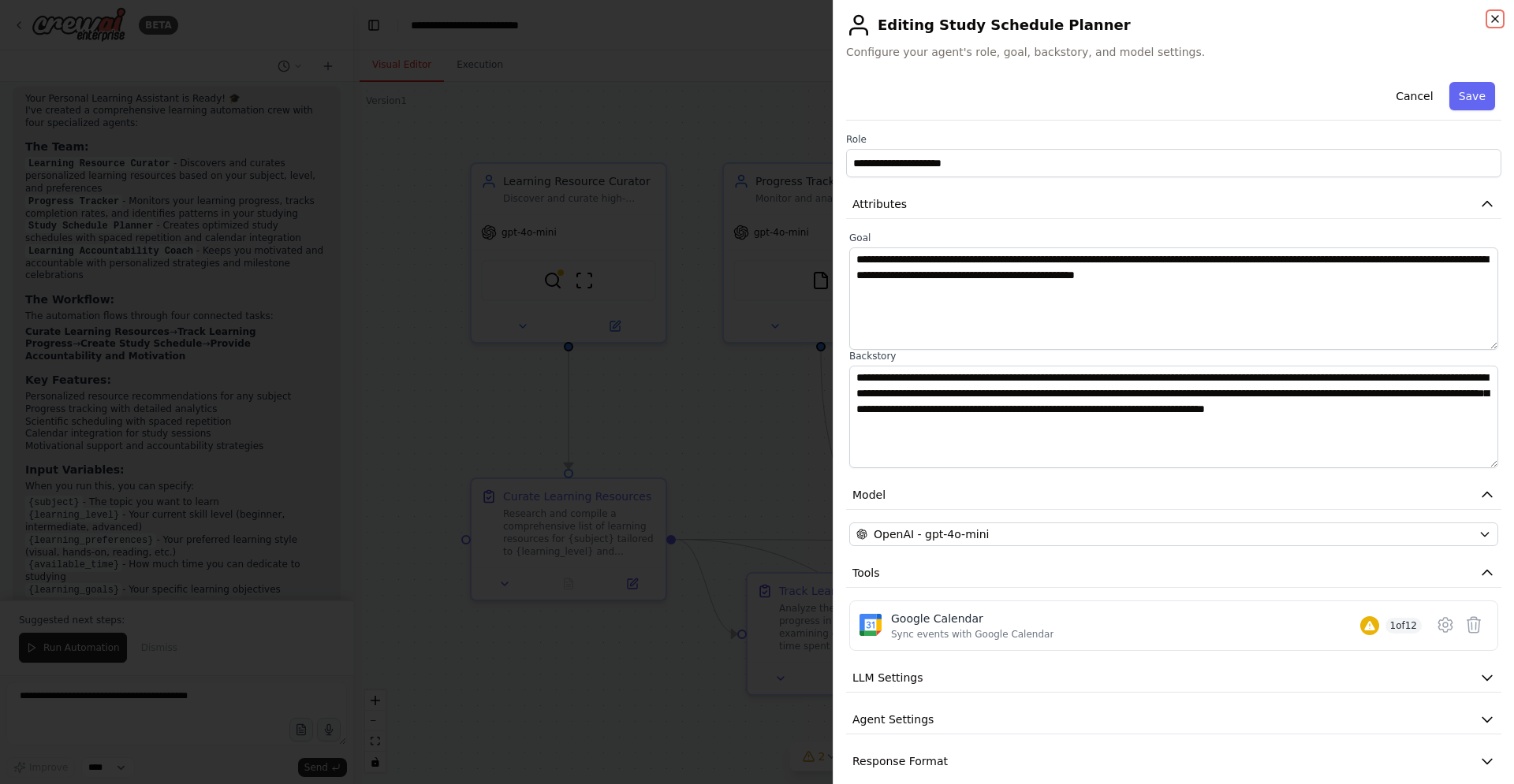
click at [1489, 18] on icon "button" at bounding box center [1495, 18] width 13 height 13
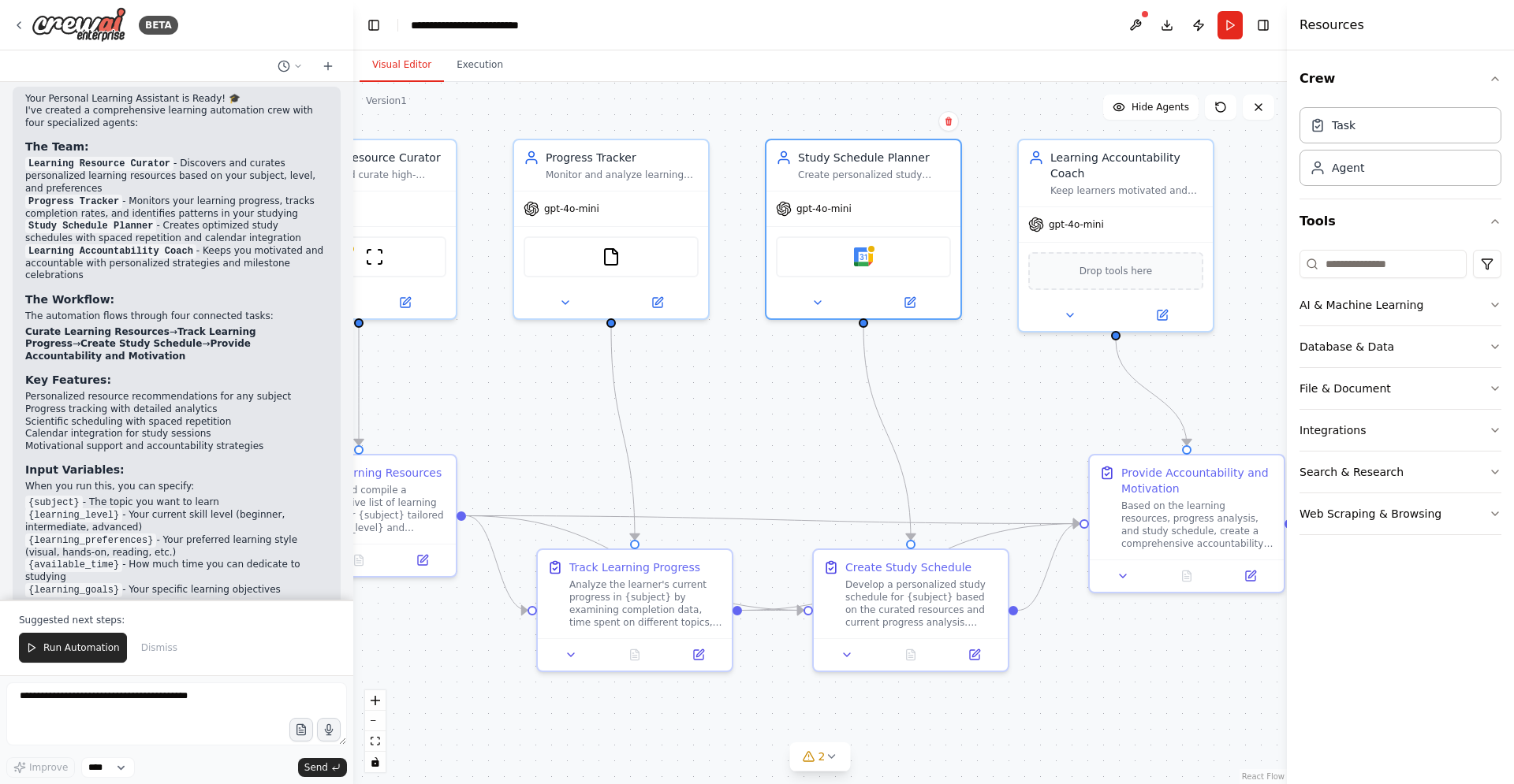
drag, startPoint x: 1199, startPoint y: 724, endPoint x: 895, endPoint y: 714, distance: 304.2
click at [895, 714] on div ".deletable-edge-delete-btn { width: 20px; height: 20px; border: 0px solid #ffff…" at bounding box center [820, 433] width 934 height 702
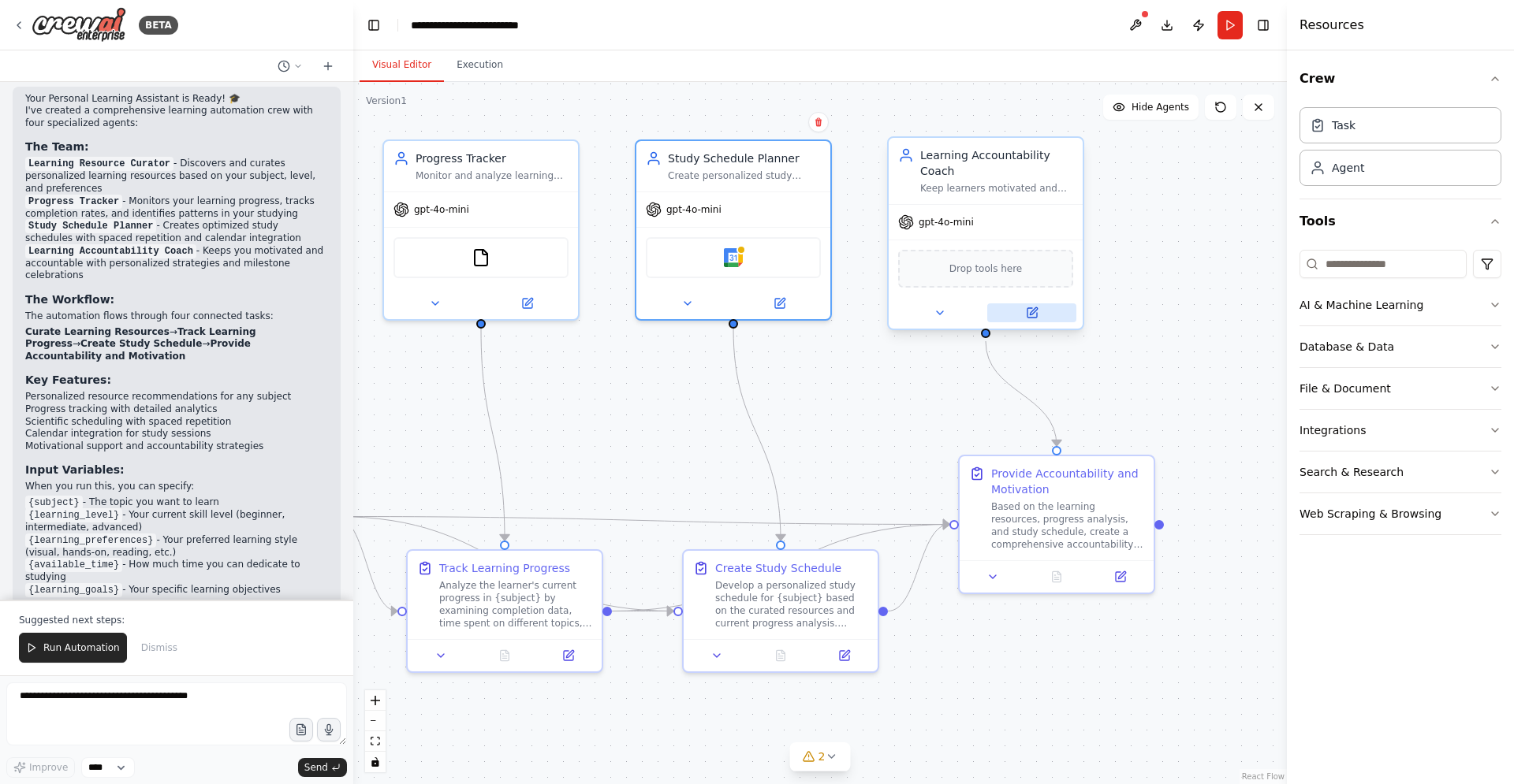
click at [1036, 317] on icon at bounding box center [1032, 313] width 10 height 10
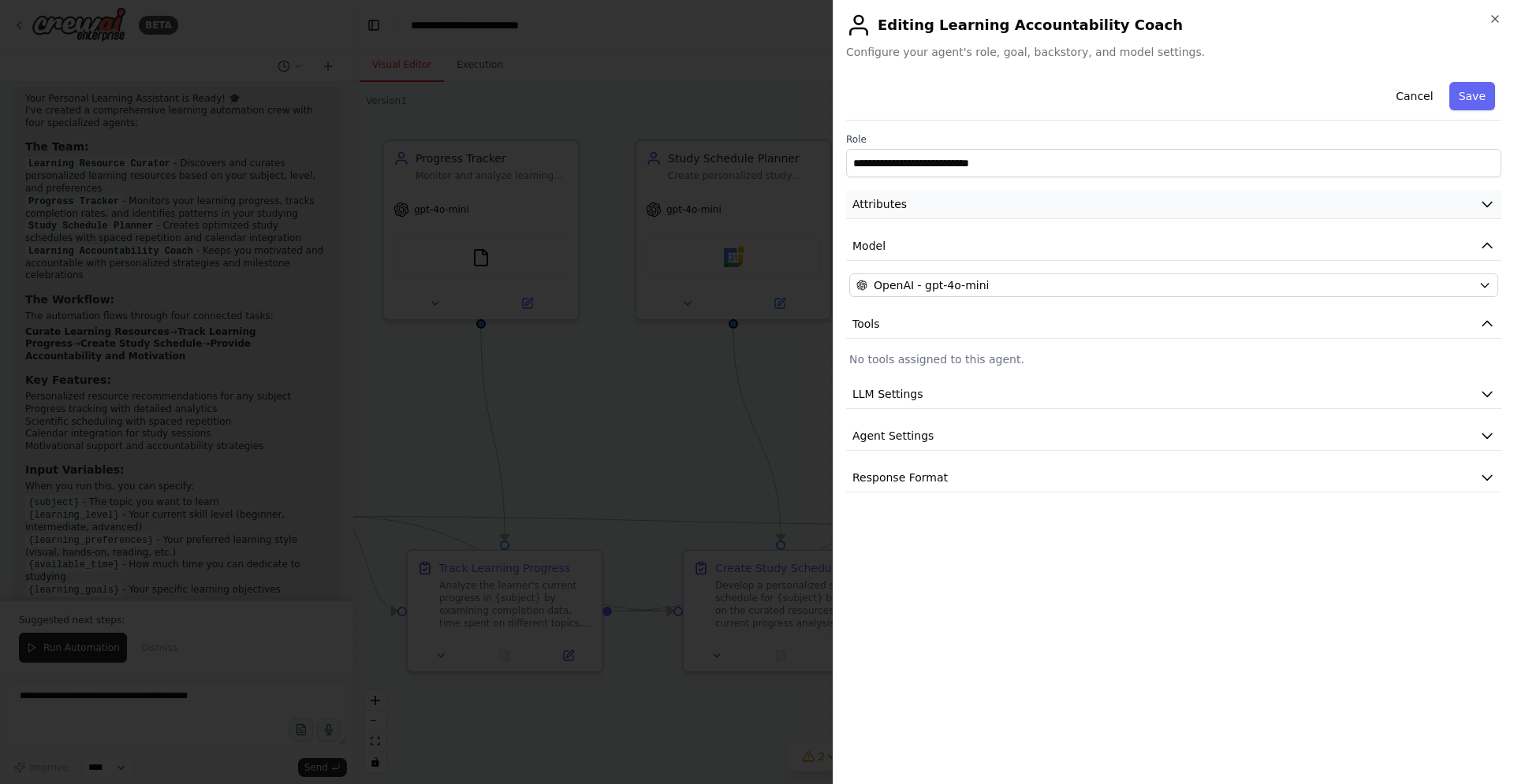
click at [1201, 209] on button "Attributes" at bounding box center [1173, 205] width 655 height 29
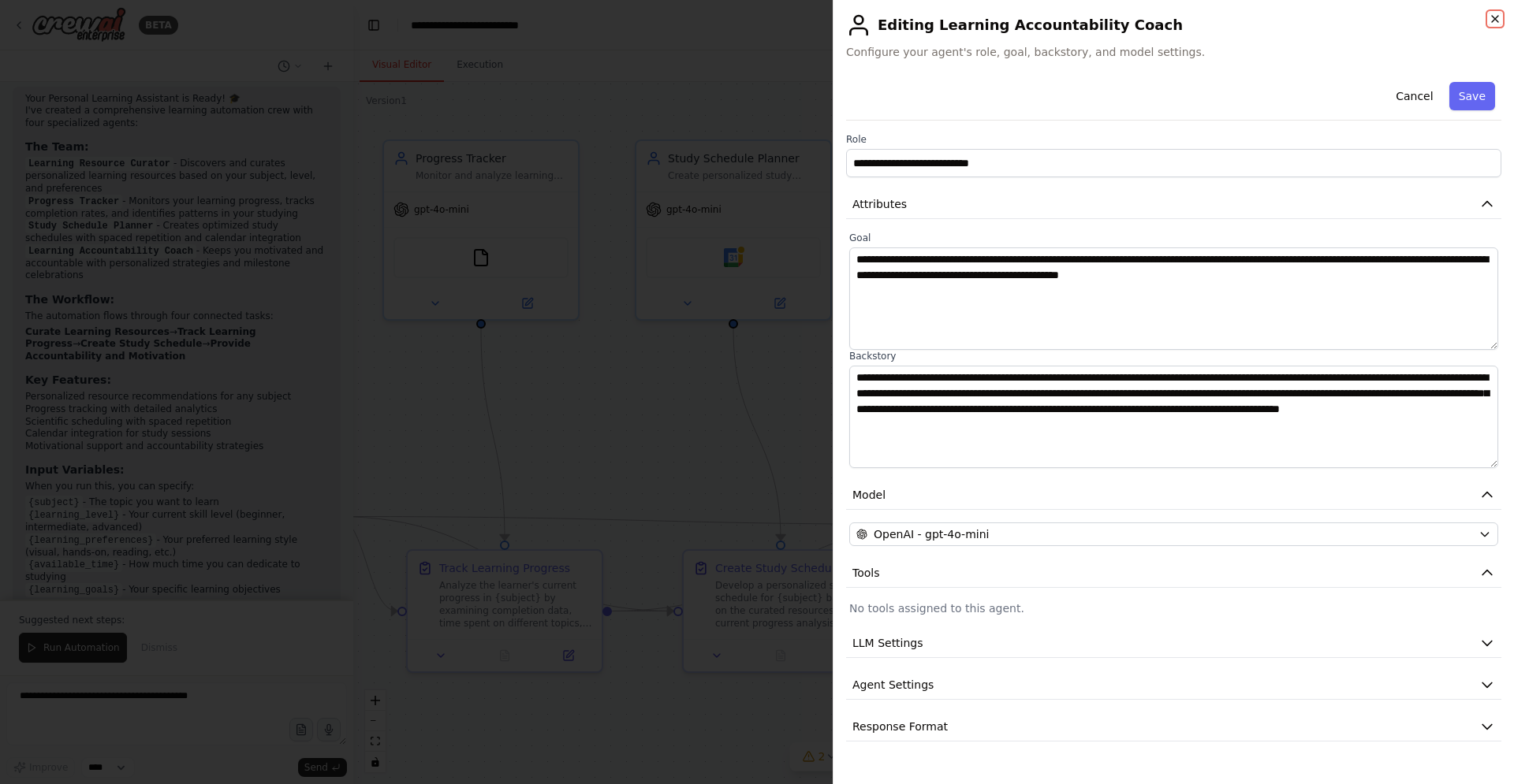
click at [1494, 14] on icon "button" at bounding box center [1495, 18] width 13 height 13
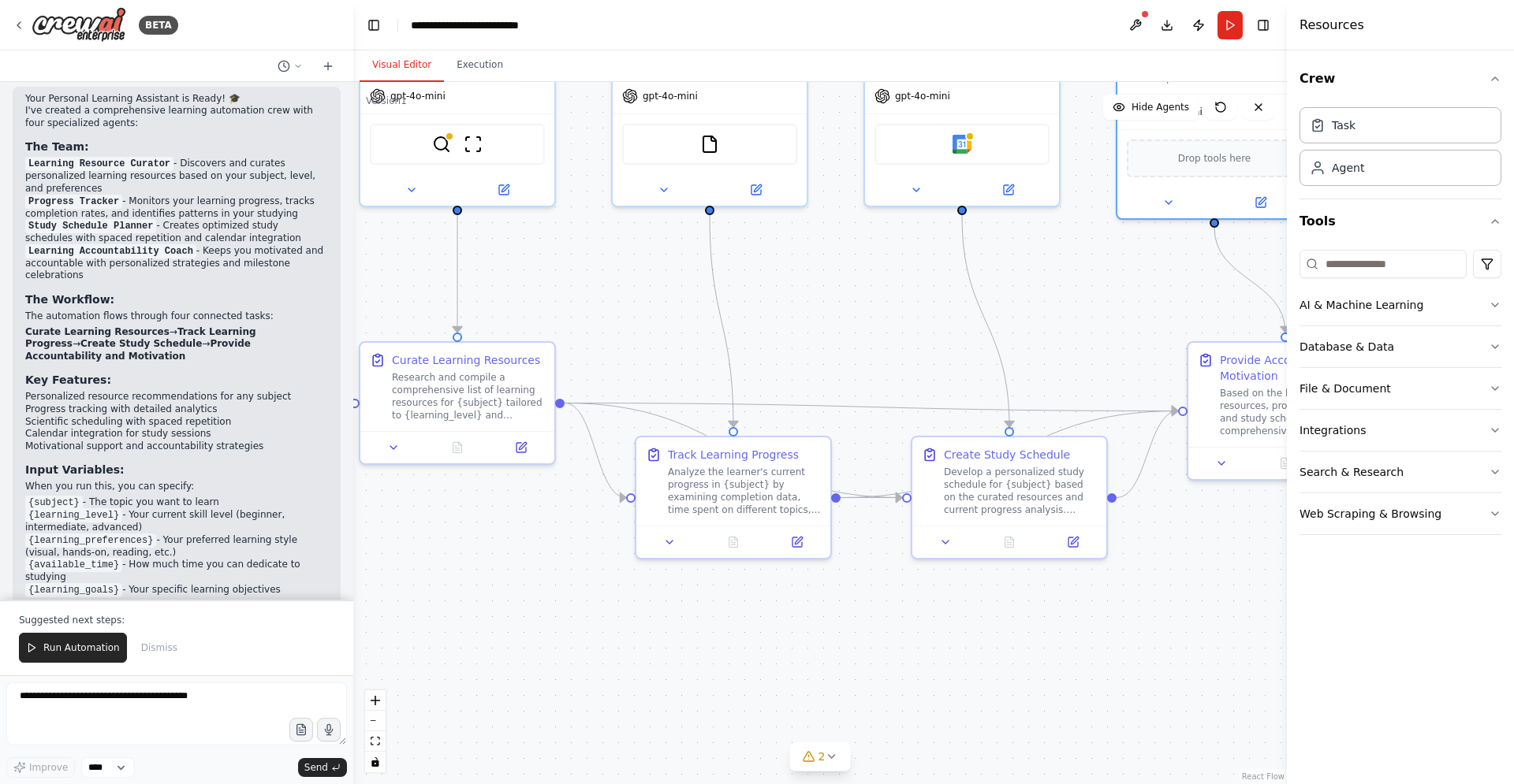
drag, startPoint x: 610, startPoint y: 431, endPoint x: 839, endPoint y: 317, distance: 255.8
click at [839, 317] on div ".deletable-edge-delete-btn { width: 20px; height: 20px; border: 0px solid #ffff…" at bounding box center [820, 433] width 934 height 702
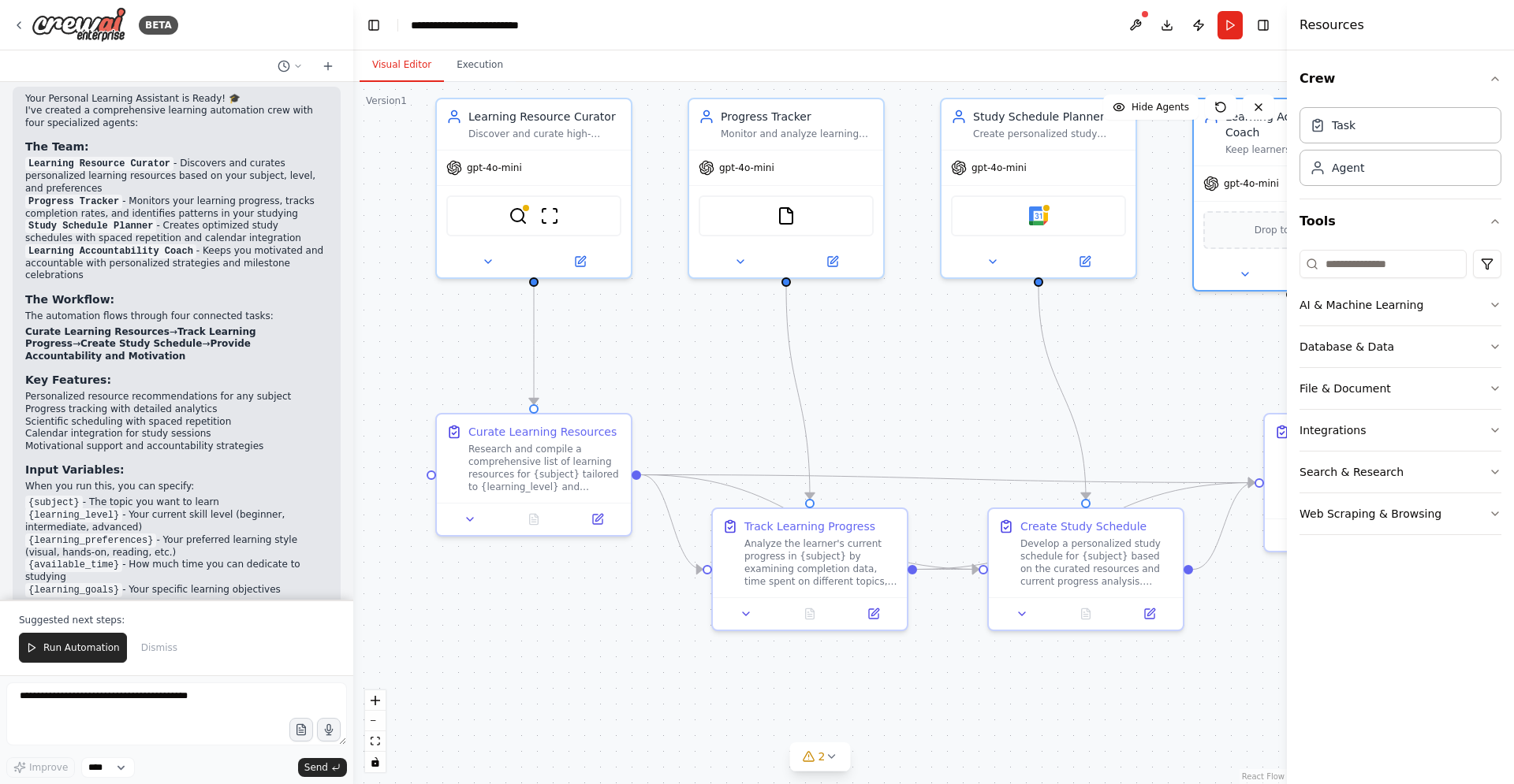
drag, startPoint x: 499, startPoint y: 287, endPoint x: 549, endPoint y: 338, distance: 71.4
click at [549, 338] on div ".deletable-edge-delete-btn { width: 20px; height: 20px; border: 0px solid #ffff…" at bounding box center [820, 433] width 934 height 702
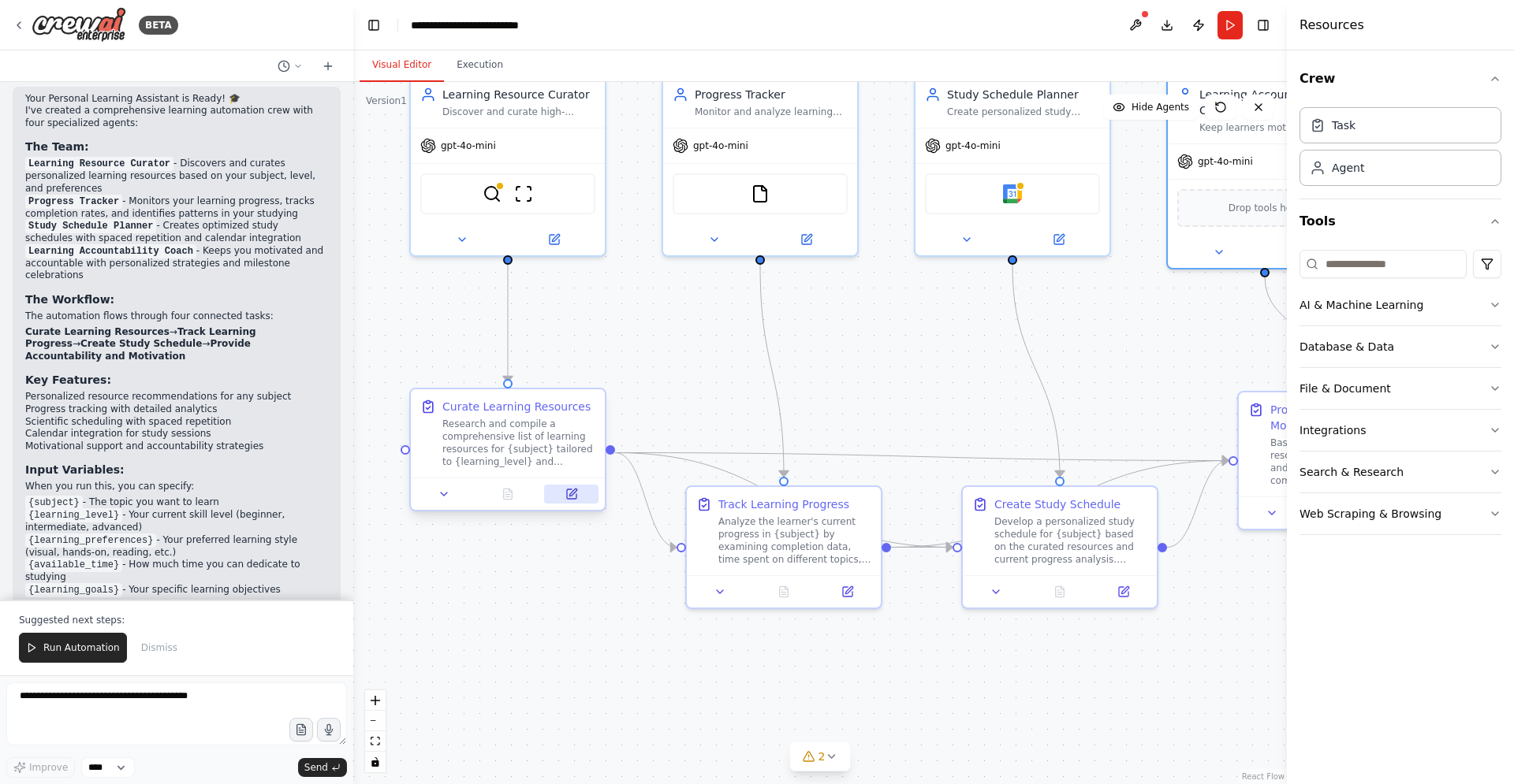
click at [581, 496] on button at bounding box center [571, 494] width 54 height 18
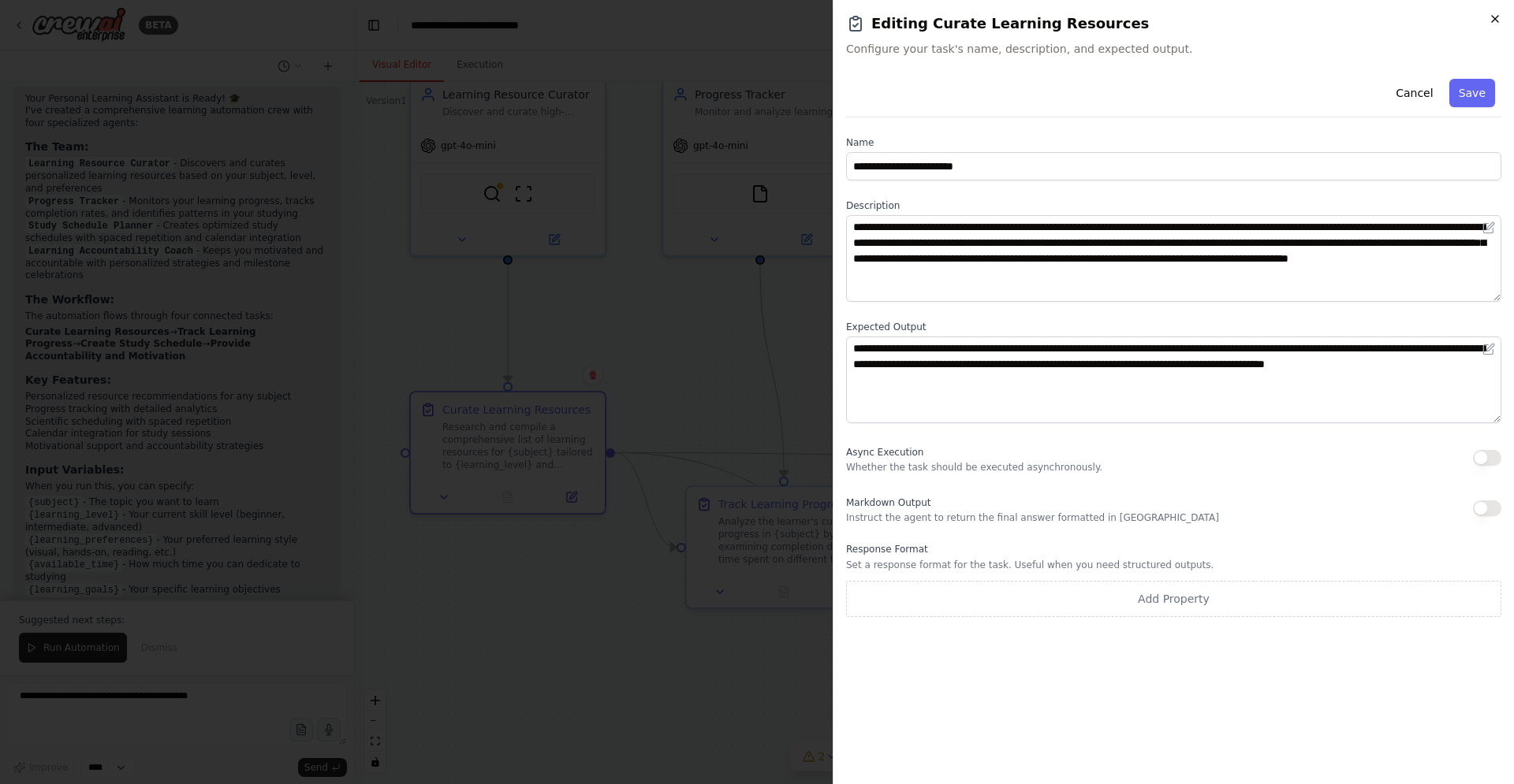
click at [1497, 21] on icon "button" at bounding box center [1495, 18] width 13 height 13
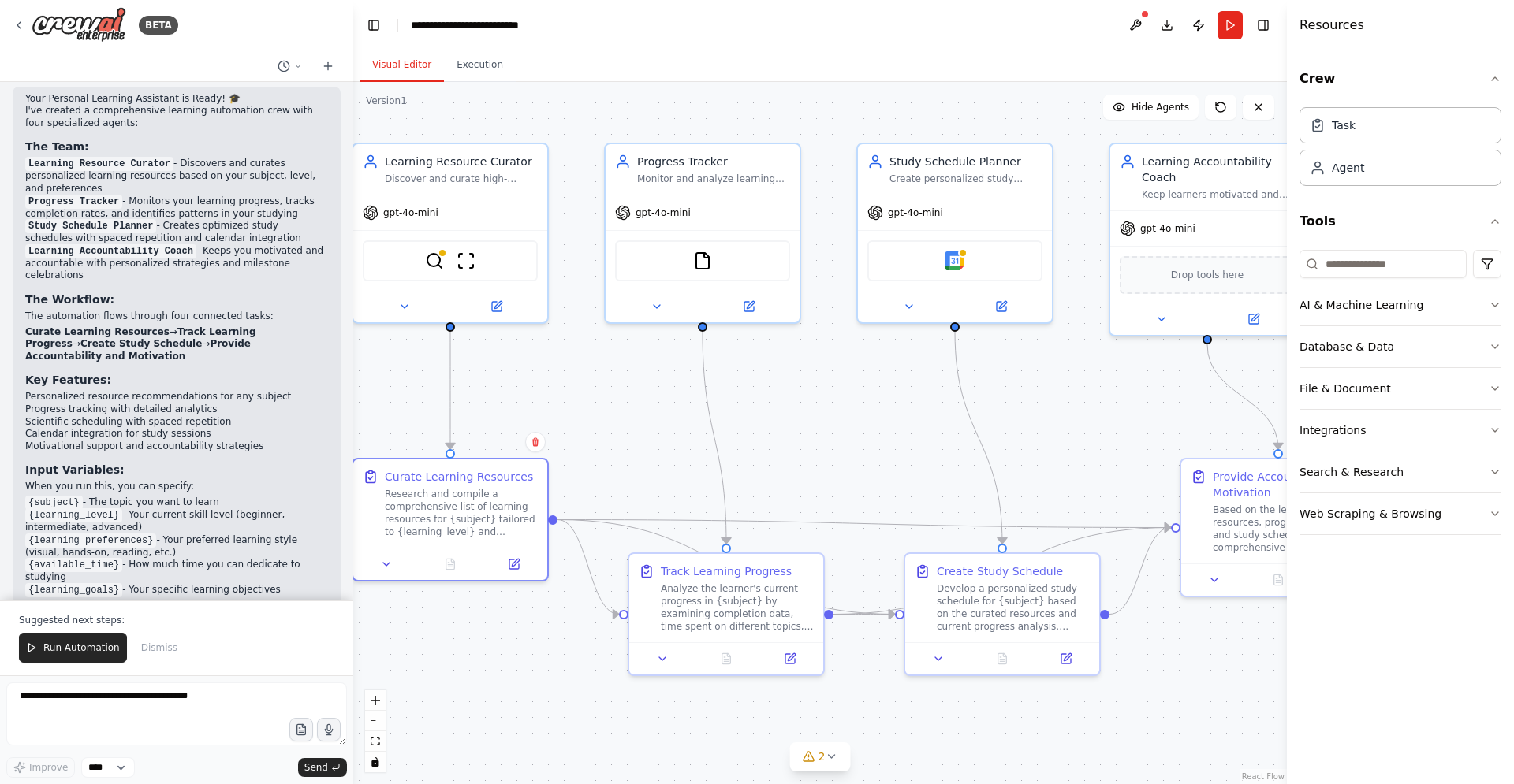
drag, startPoint x: 858, startPoint y: 391, endPoint x: 800, endPoint y: 458, distance: 88.6
click at [800, 458] on div ".deletable-edge-delete-btn { width: 20px; height: 20px; border: 0px solid #ffff…" at bounding box center [820, 433] width 934 height 702
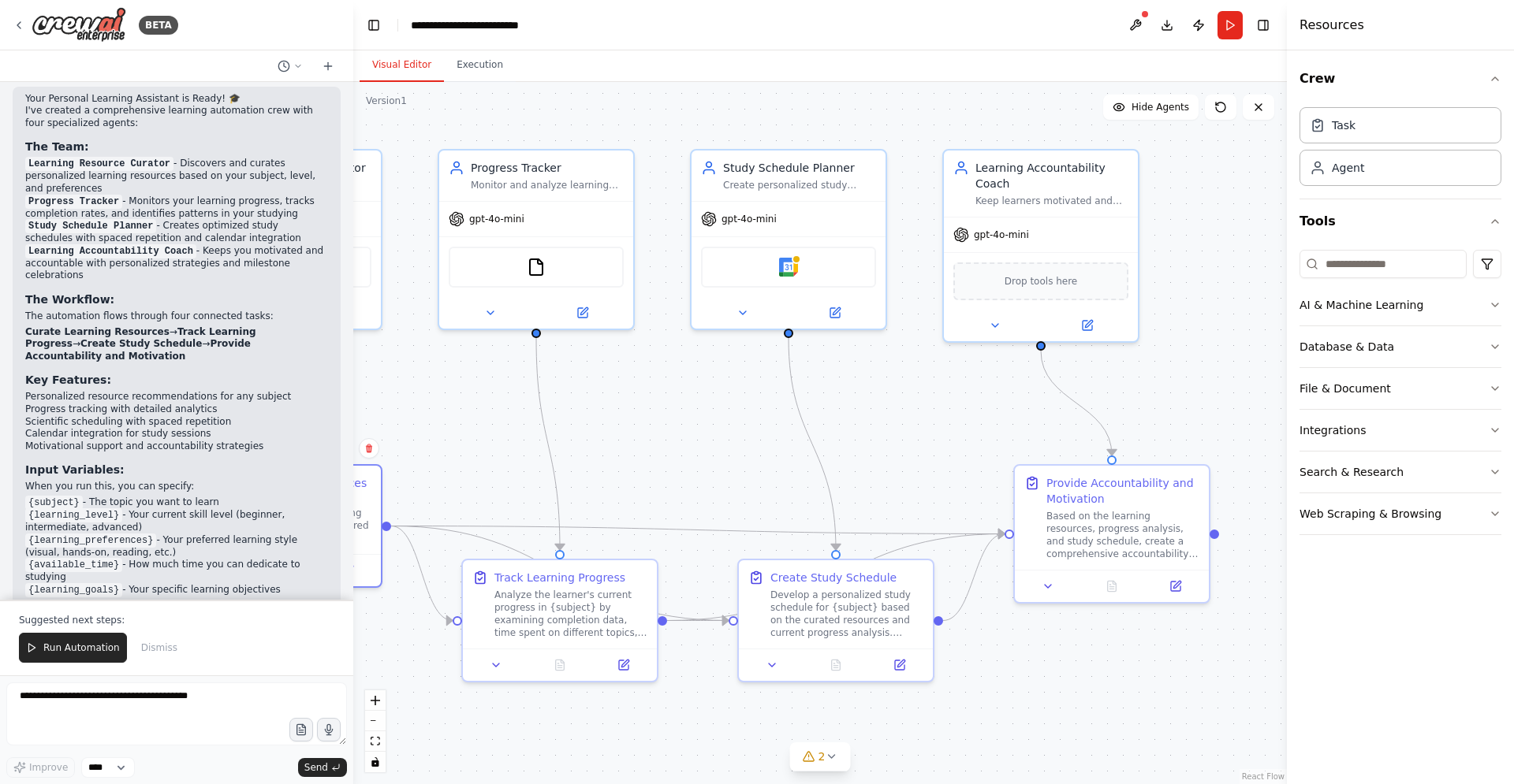
drag, startPoint x: 1056, startPoint y: 442, endPoint x: 890, endPoint y: 449, distance: 166.1
click at [890, 449] on div ".deletable-edge-delete-btn { width: 20px; height: 20px; border: 0px solid #ffff…" at bounding box center [820, 433] width 934 height 702
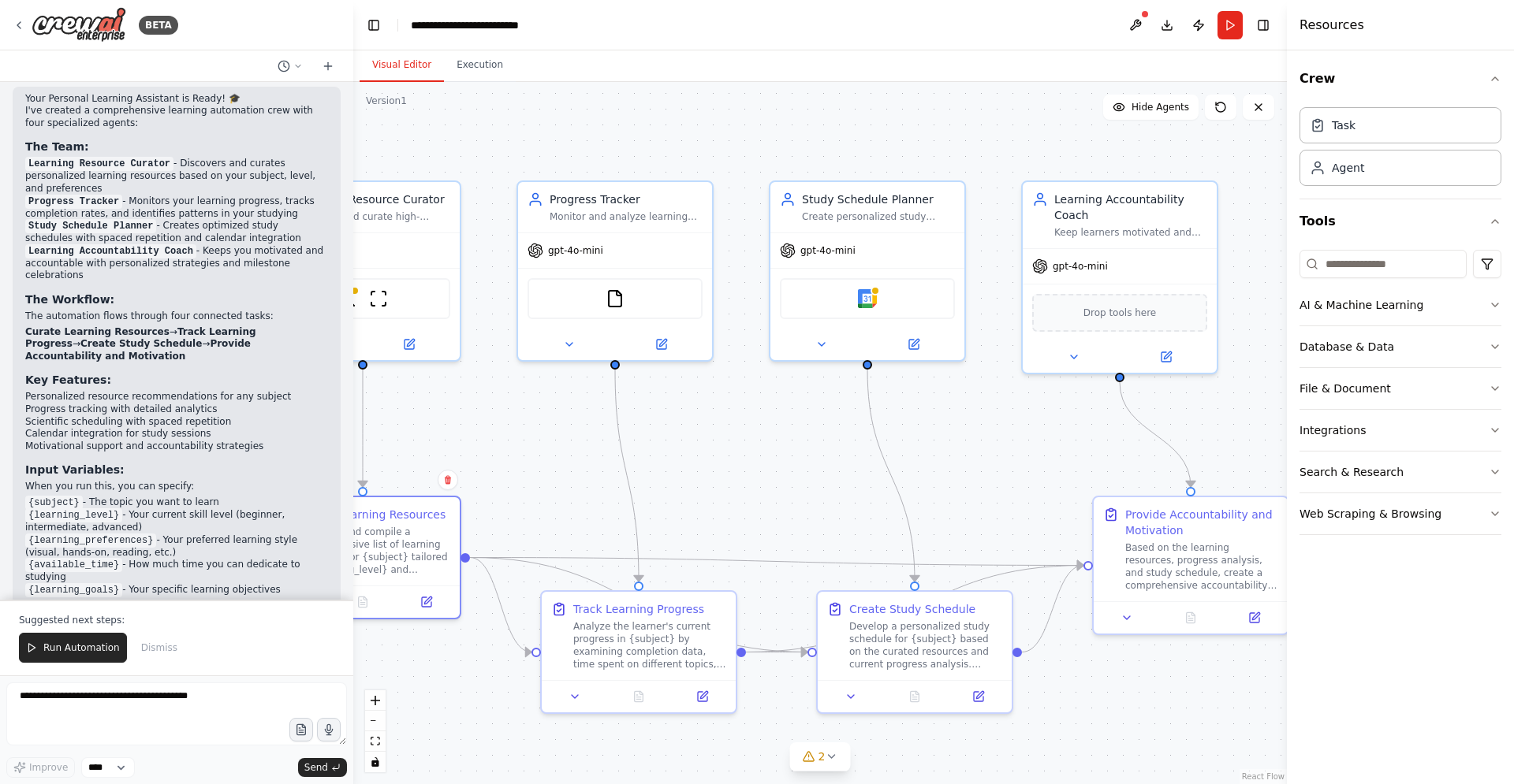
drag, startPoint x: 914, startPoint y: 440, endPoint x: 993, endPoint y: 472, distance: 85.2
click at [993, 472] on div ".deletable-edge-delete-btn { width: 20px; height: 20px; border: 0px solid #ffff…" at bounding box center [820, 433] width 934 height 702
click at [1407, 440] on button "Integrations" at bounding box center [1400, 430] width 202 height 41
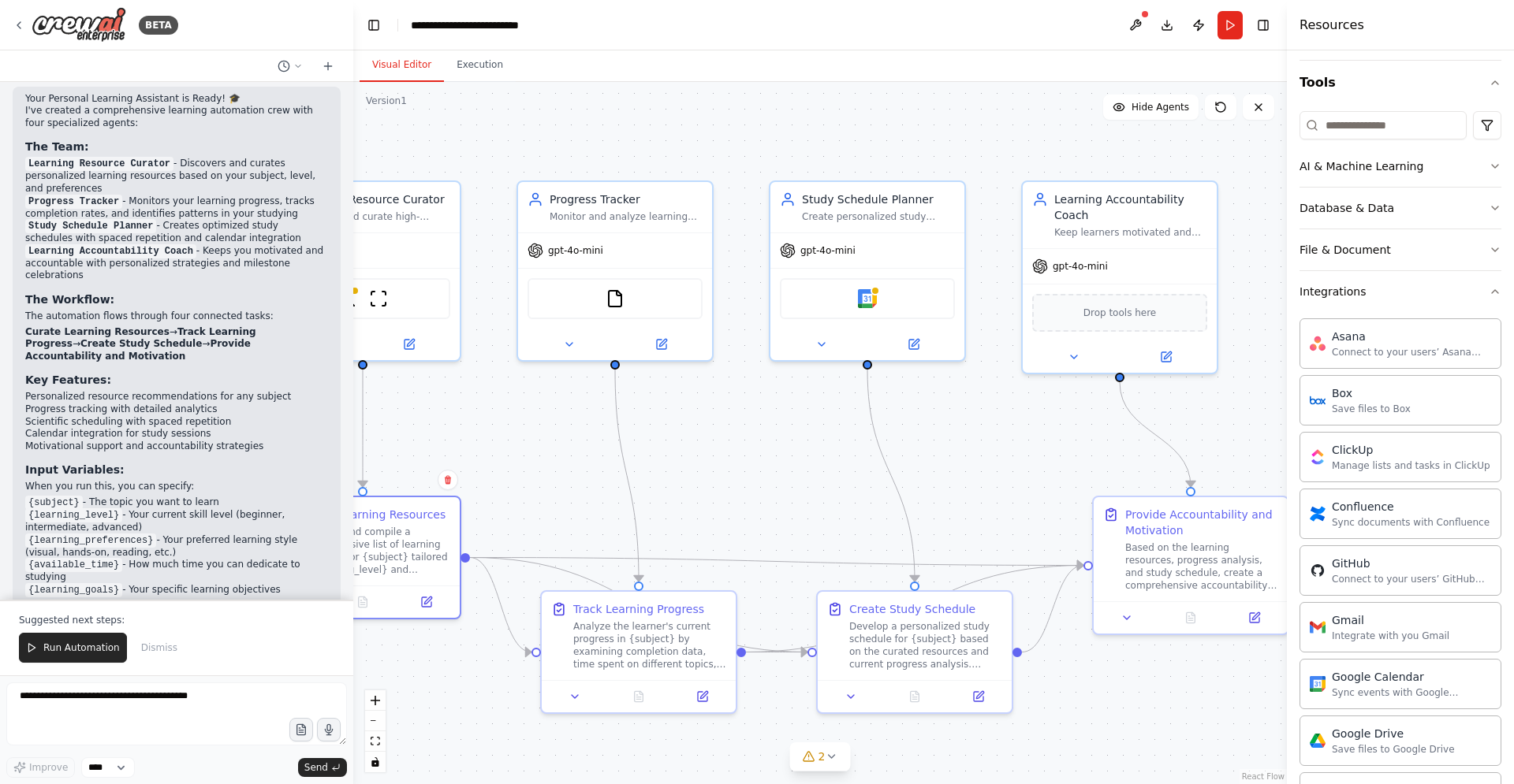
scroll to position [0, 0]
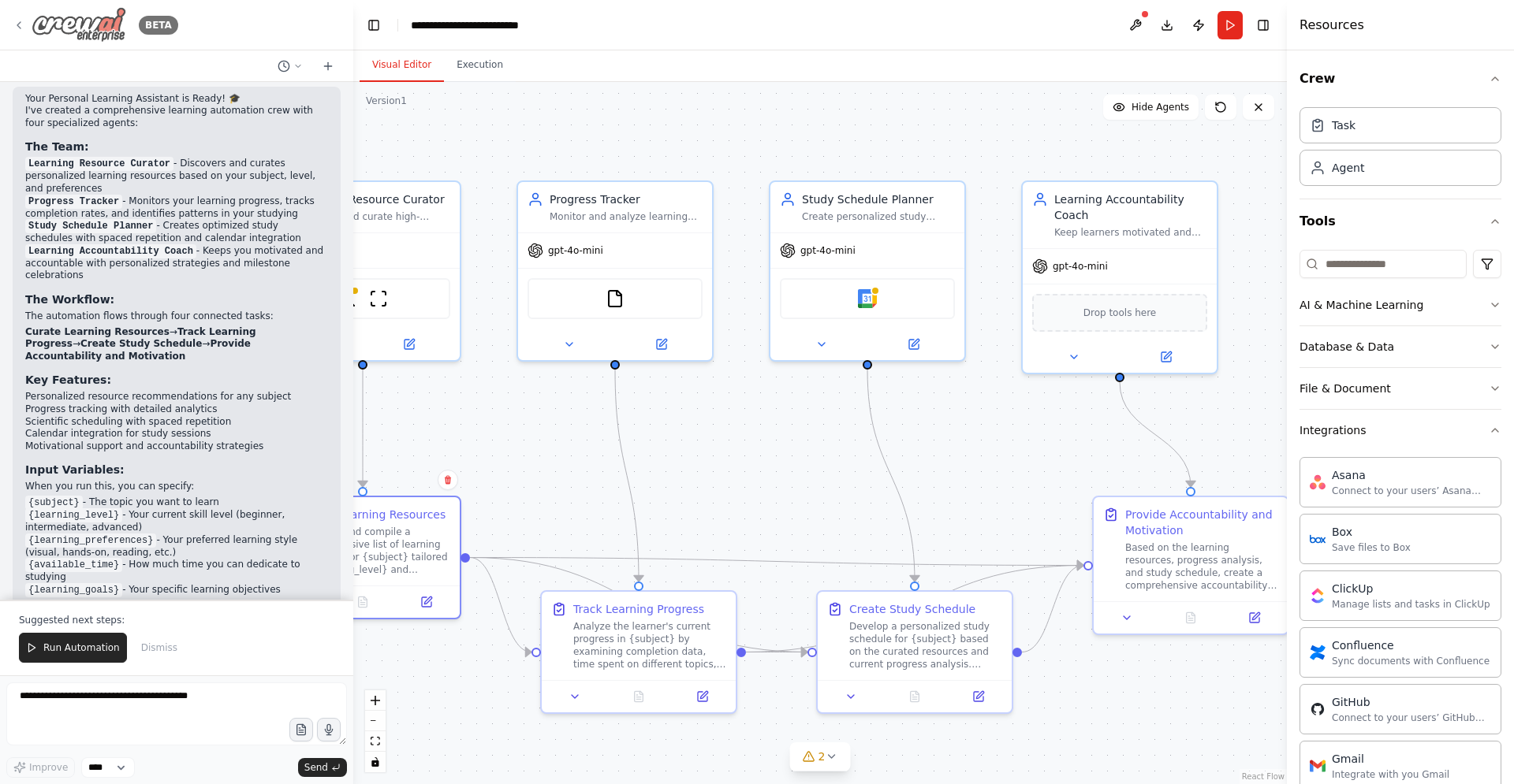
click at [14, 23] on icon at bounding box center [18, 24] width 13 height 13
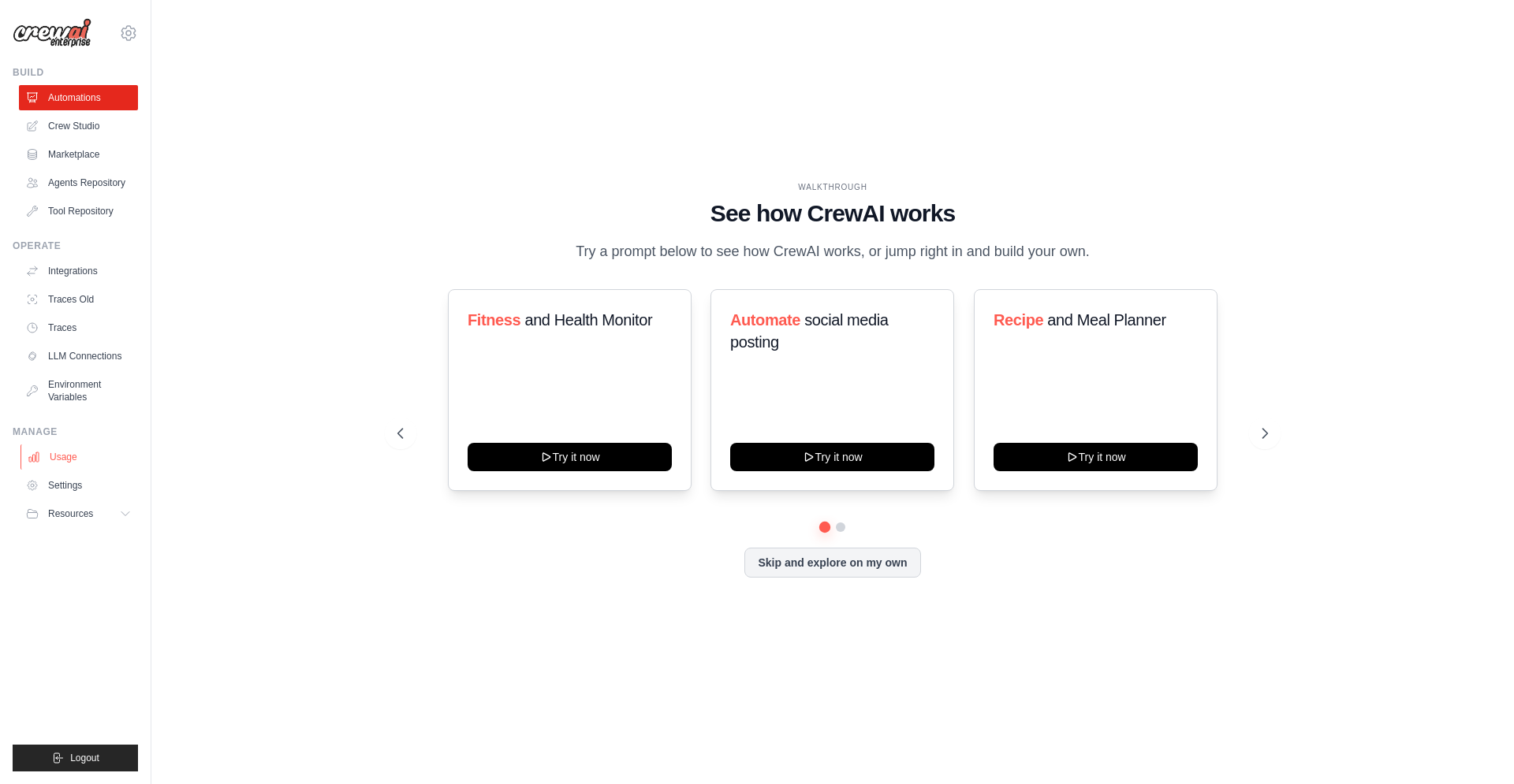
click at [67, 470] on link "Usage" at bounding box center [80, 457] width 119 height 25
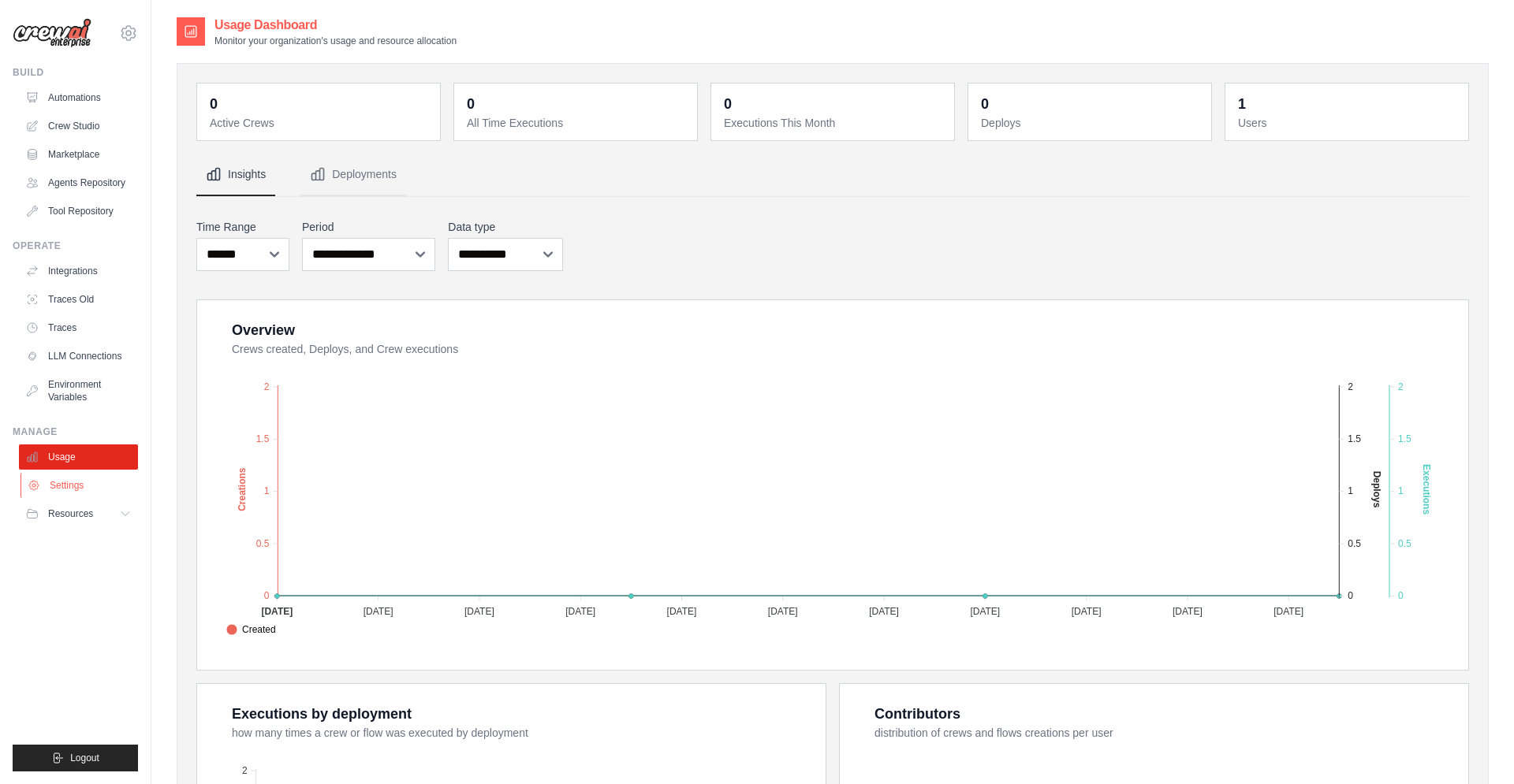
click at [69, 498] on link "Settings" at bounding box center [80, 485] width 119 height 25
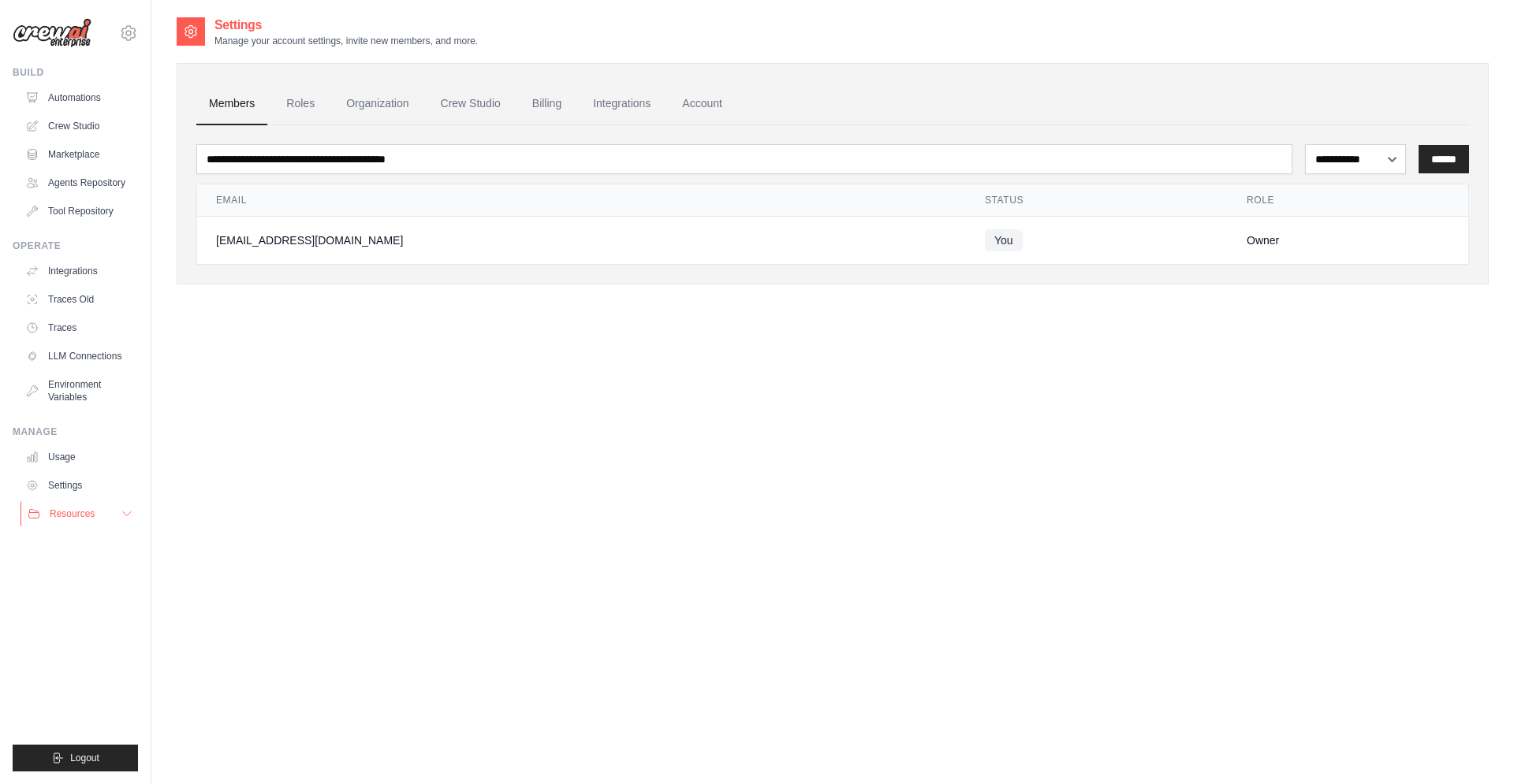
click at [71, 520] on span "Resources" at bounding box center [72, 513] width 45 height 13
